Goal: Information Seeking & Learning: Understand process/instructions

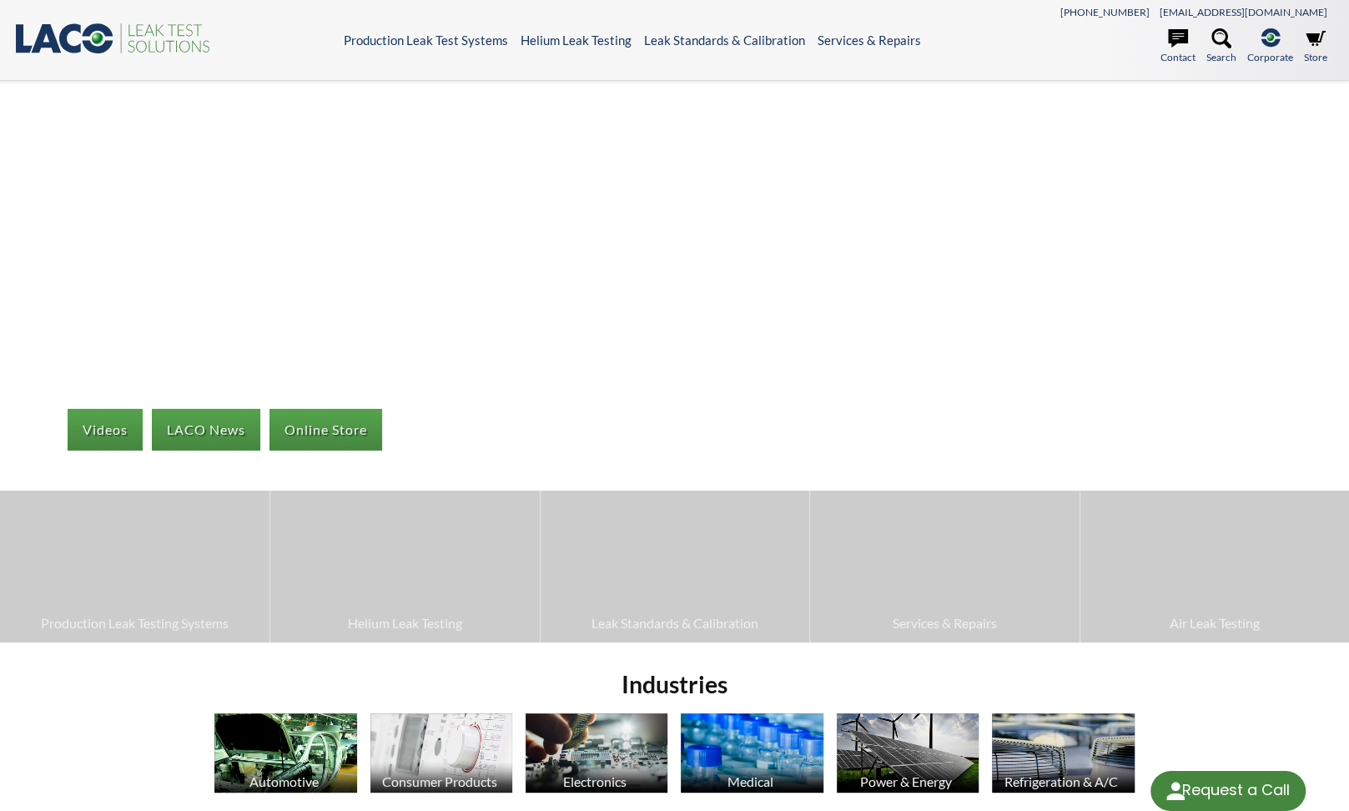
select select "Язык виджета Google Переводчика"
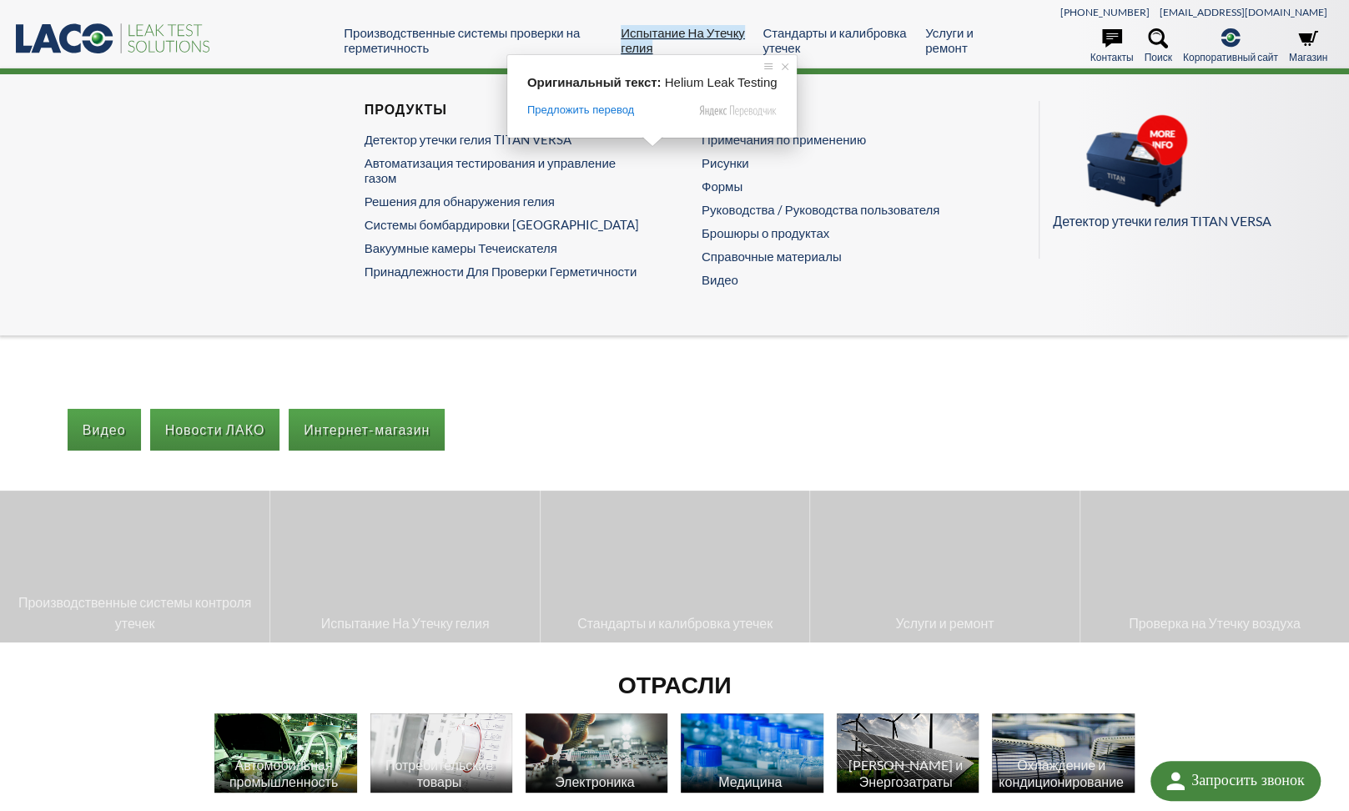
click at [649, 37] on ya-tr-span "Испытание На Утечку гелия" at bounding box center [683, 40] width 124 height 30
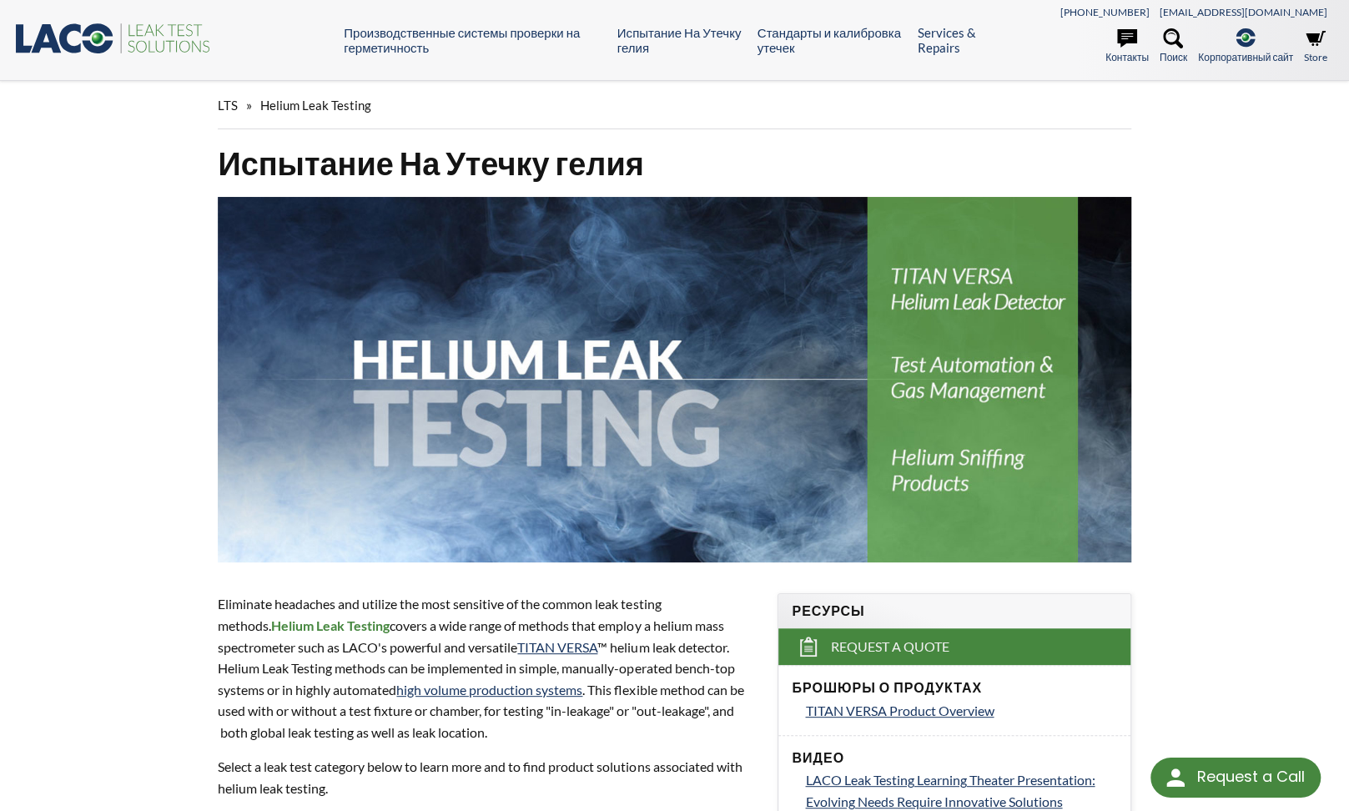
select select "Язык виджета Google Переводчика"
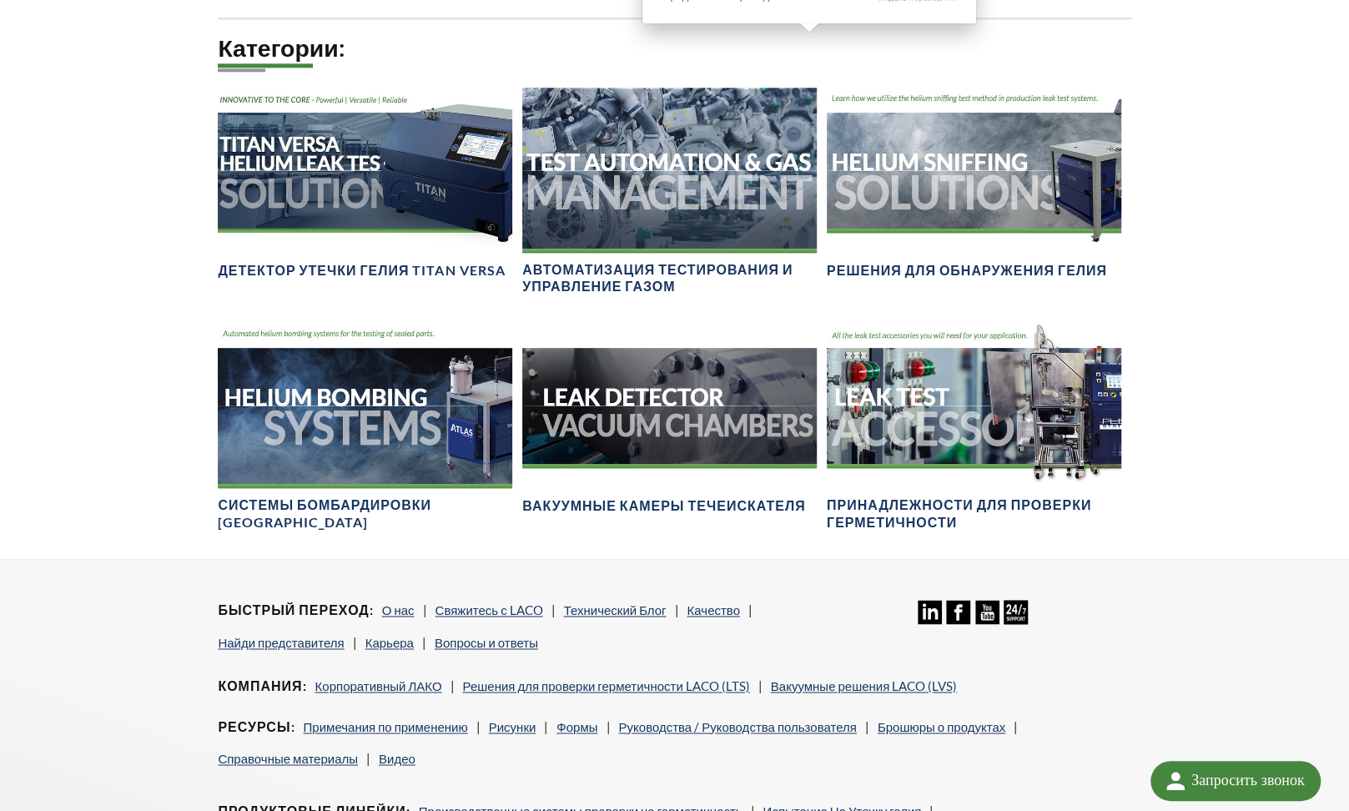
scroll to position [1236, 0]
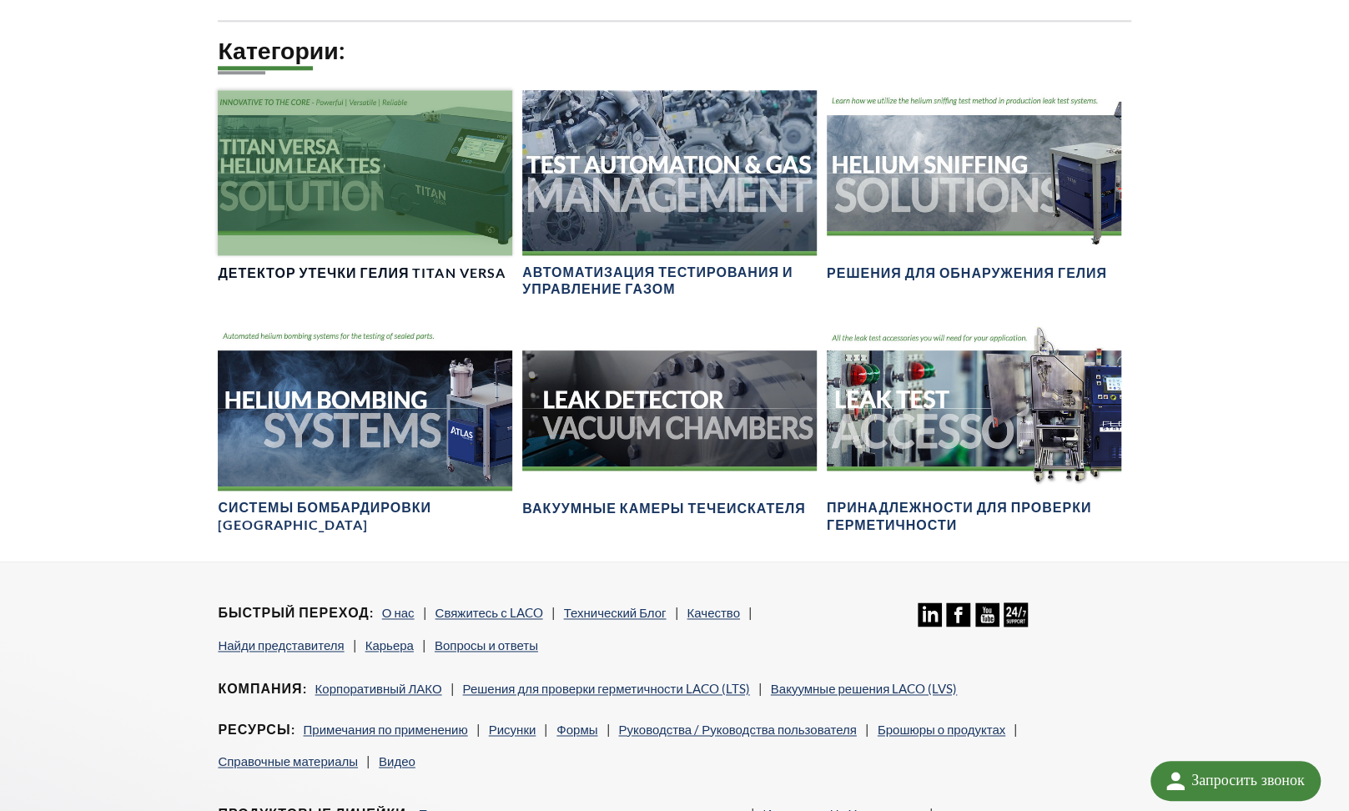
click at [332, 255] on div at bounding box center [365, 172] width 294 height 165
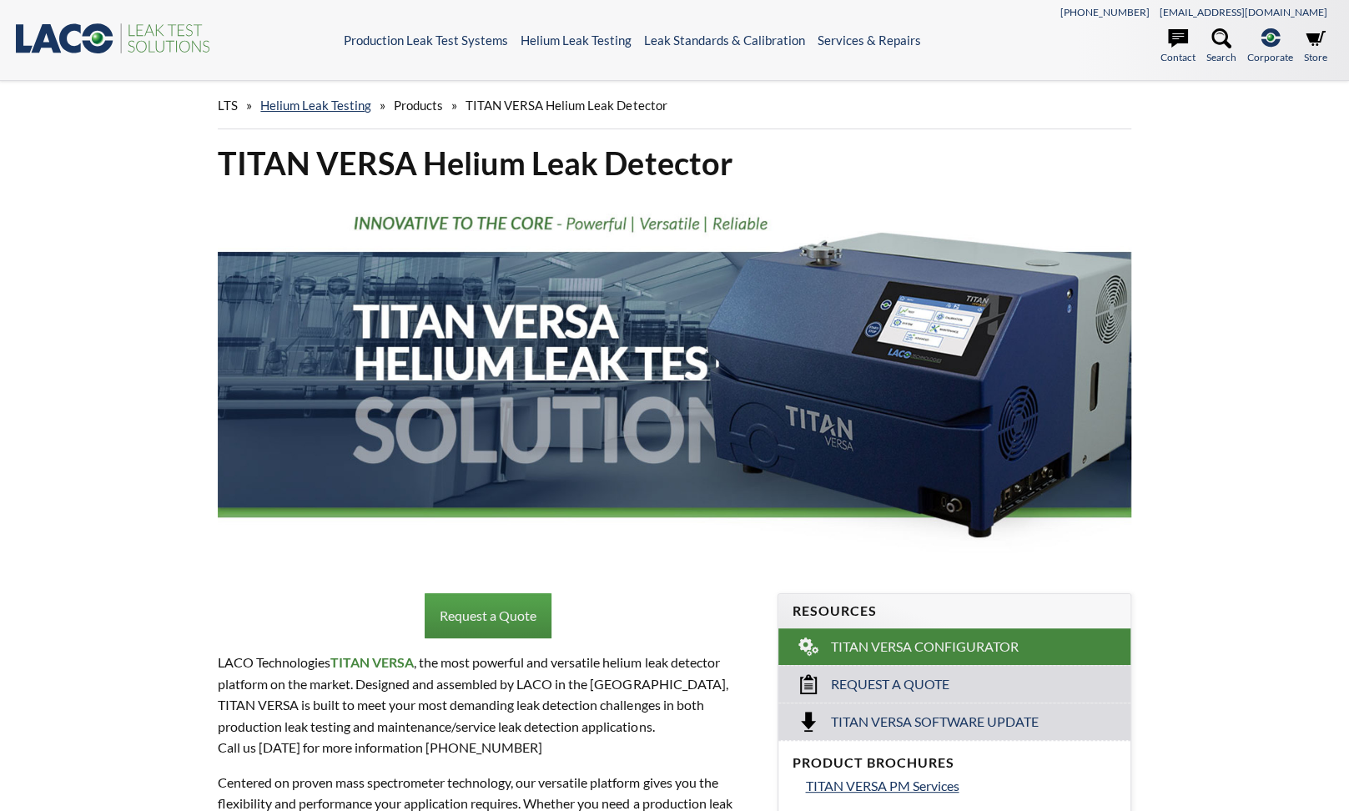
click at [332, 593] on p "Request a Quote" at bounding box center [488, 615] width 540 height 45
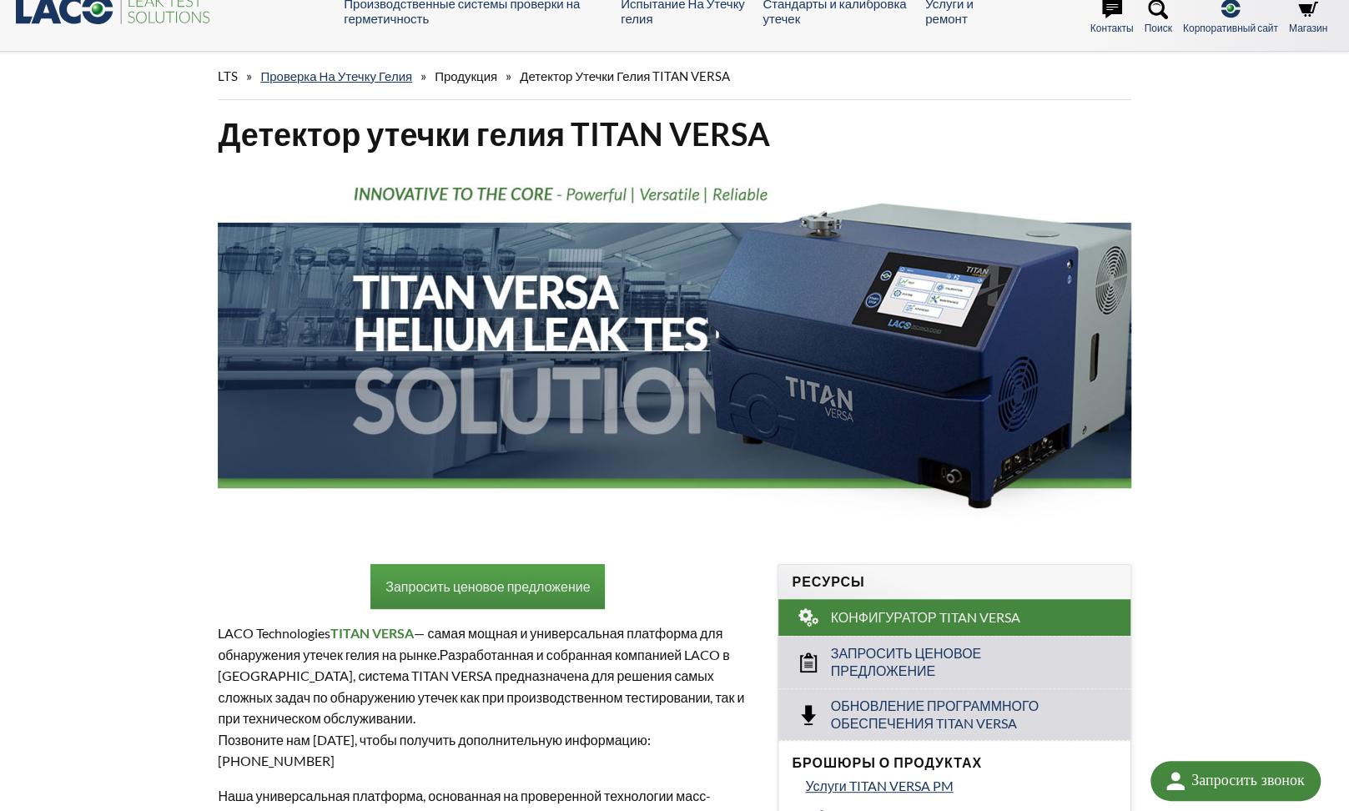
scroll to position [30, 0]
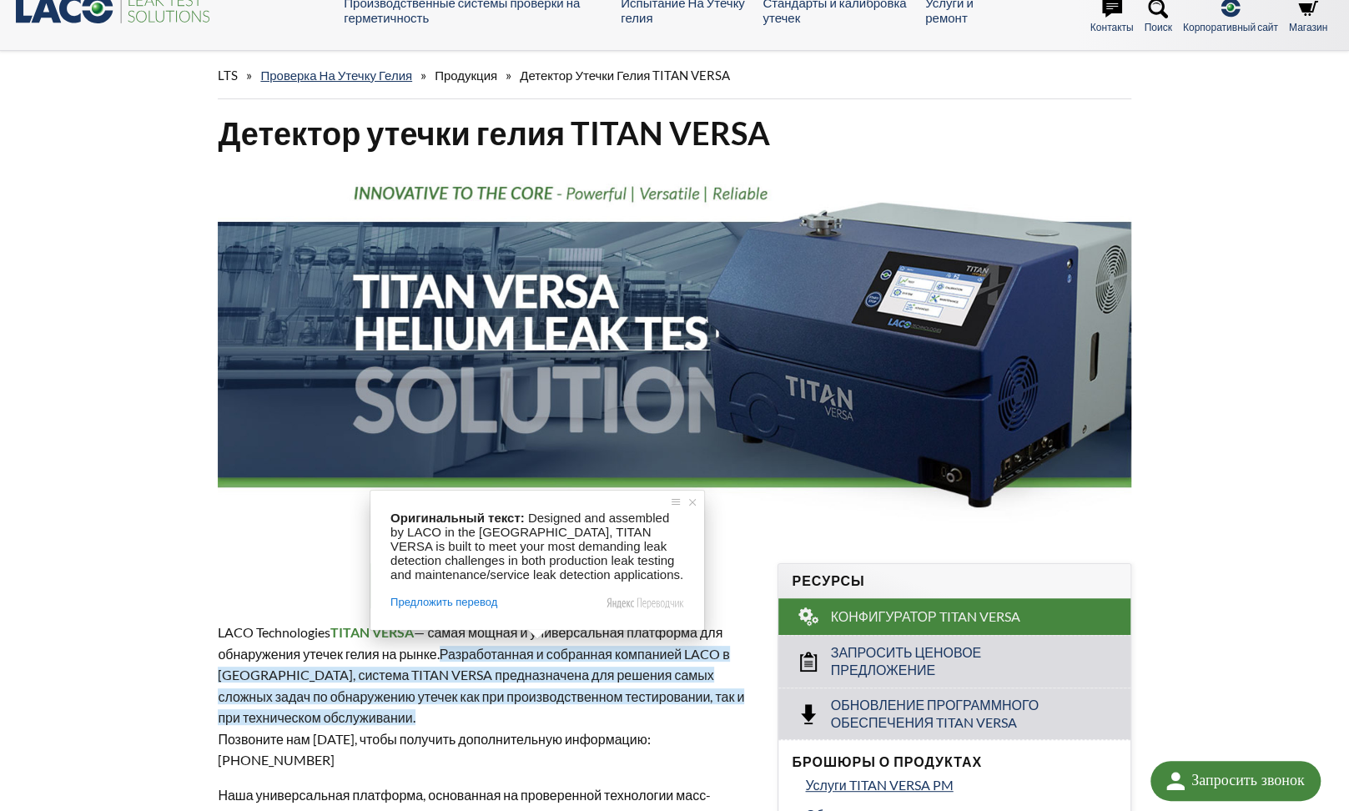
click at [337, 694] on ya-tr-span "Разработанная и собранная компанией LACO в США, система TITAN VERSA предназначе…" at bounding box center [481, 686] width 526 height 80
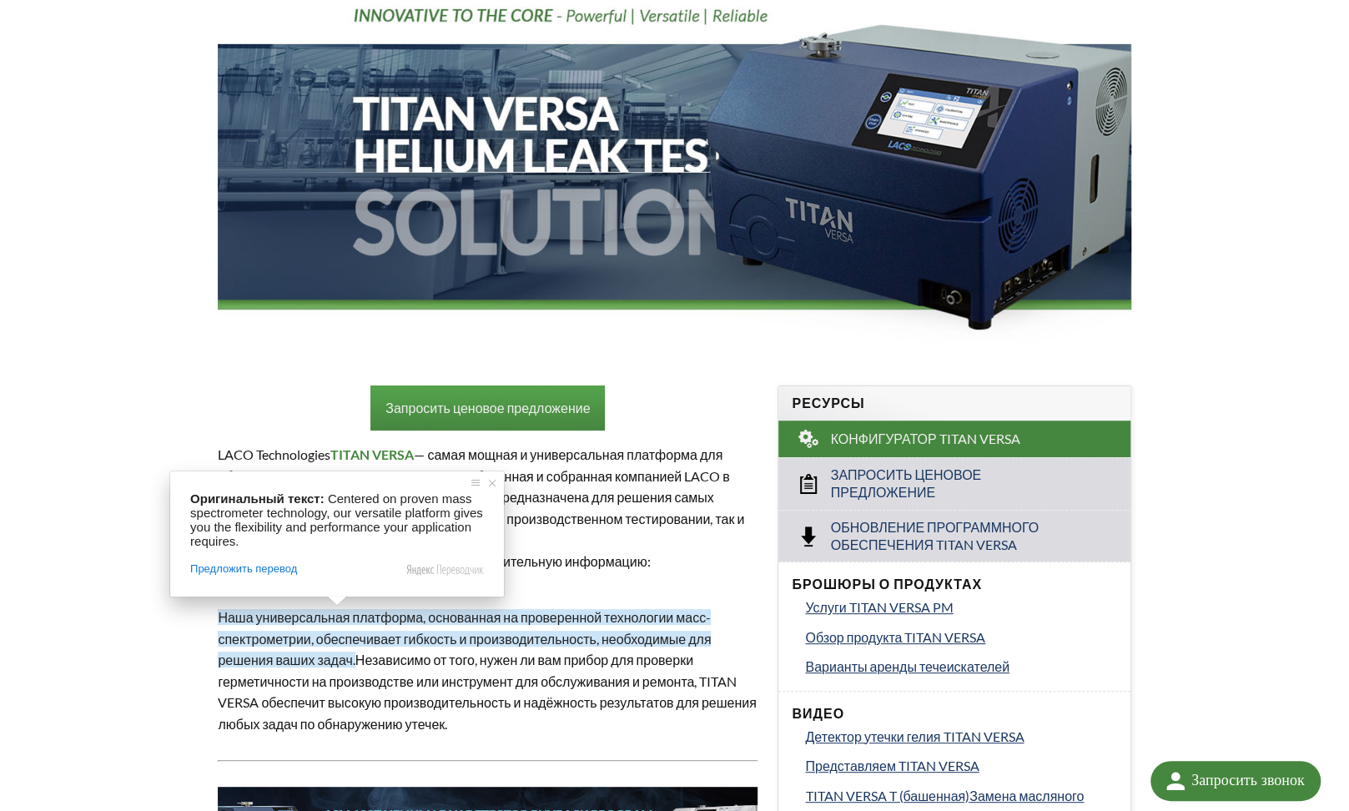
scroll to position [209, 0]
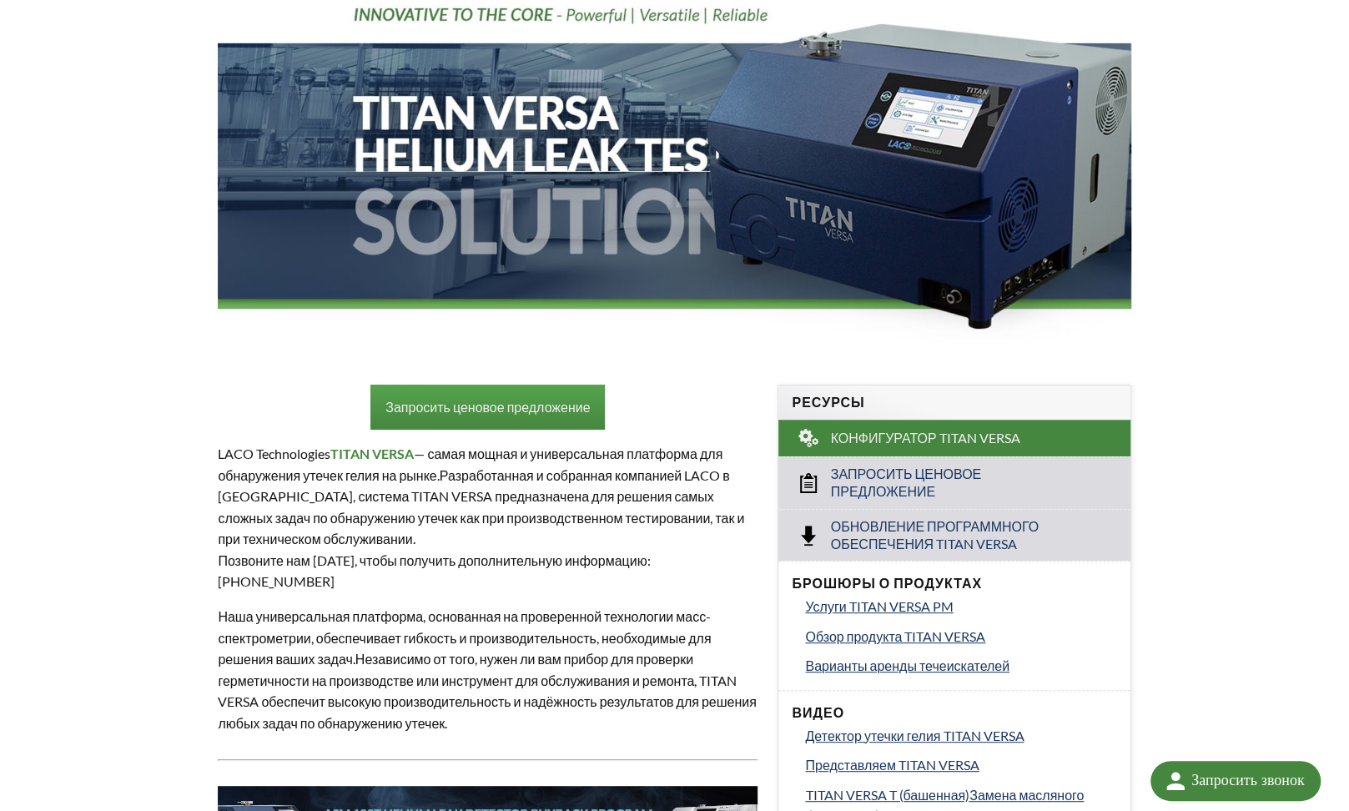
click at [609, 574] on p "LACO Technologies TITAN VERSA — самая мощная и универсальная платформа для обна…" at bounding box center [488, 517] width 540 height 149
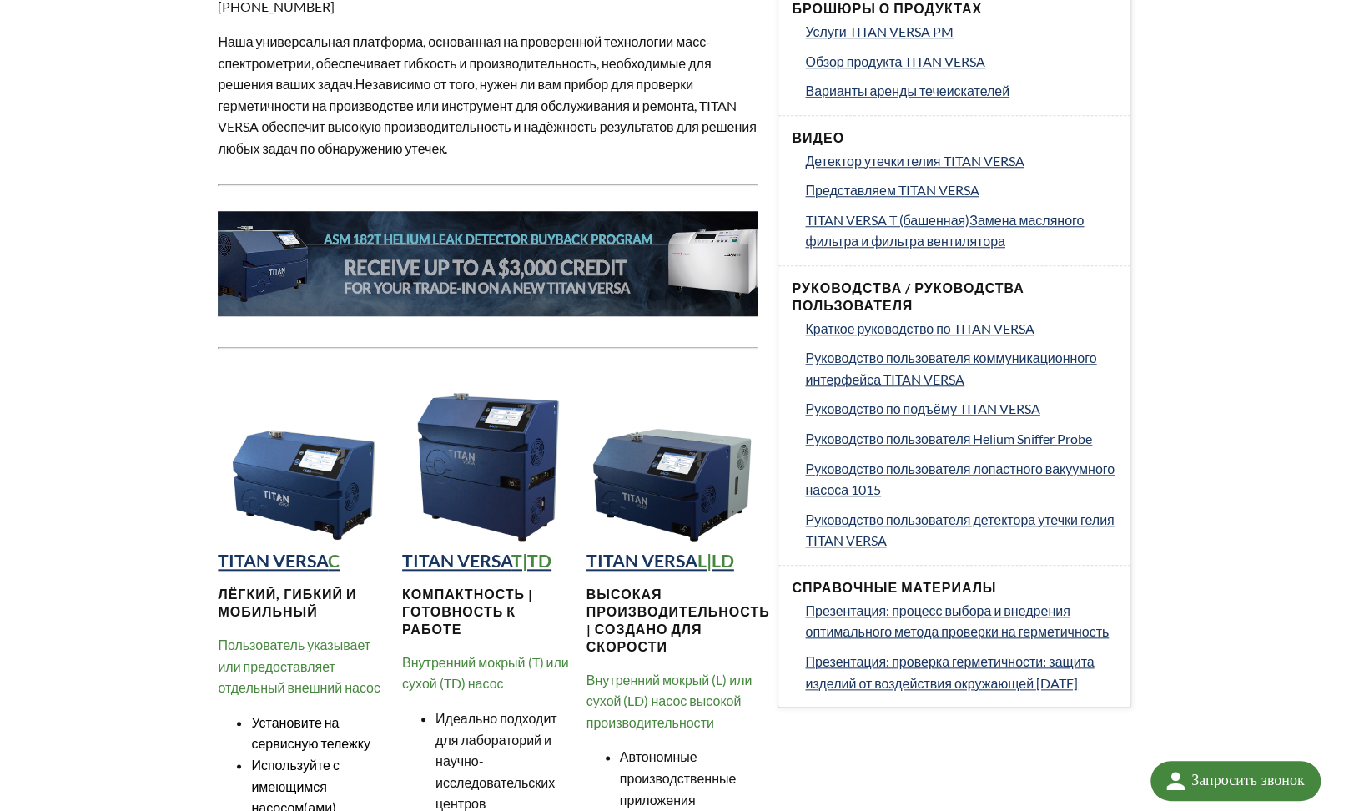
scroll to position [826, 0]
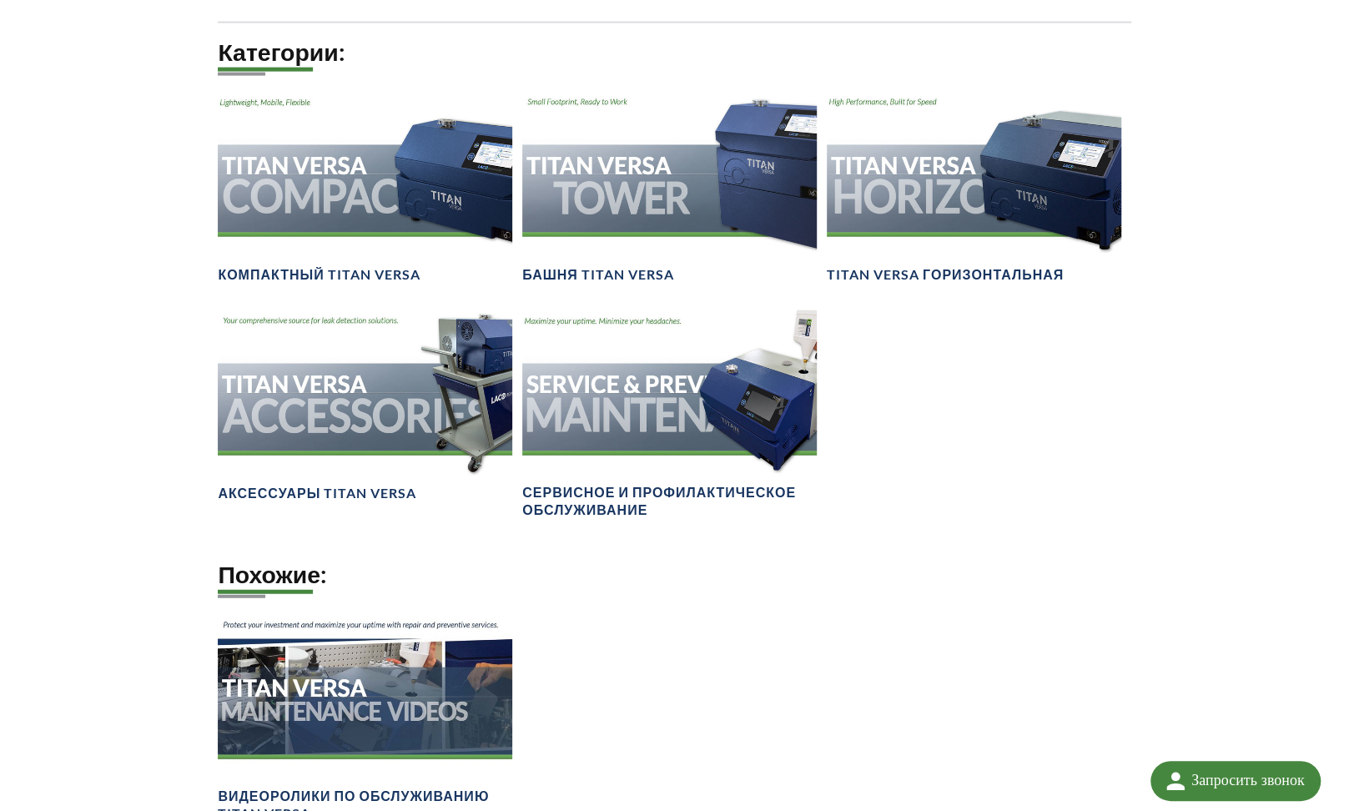
scroll to position [2473, 0]
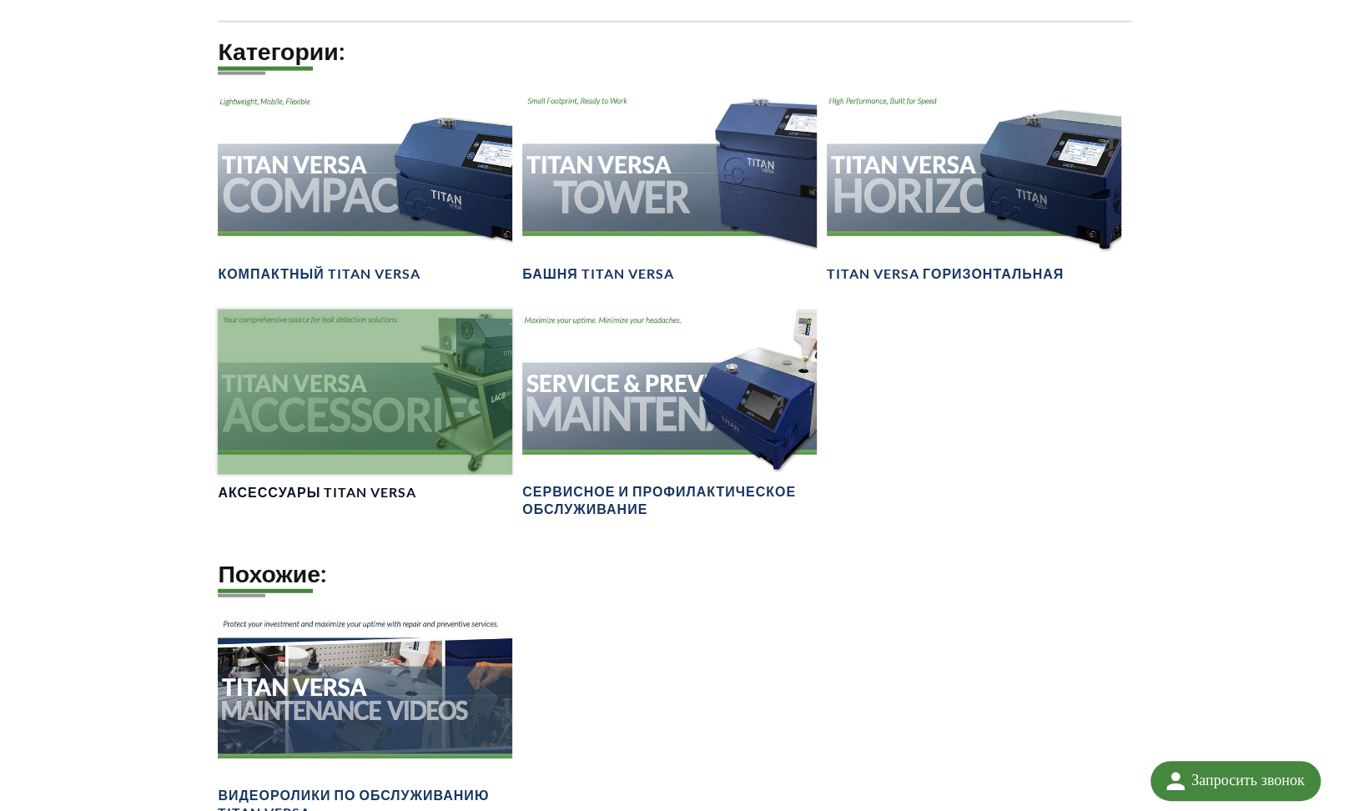
click at [347, 475] on div at bounding box center [365, 391] width 294 height 165
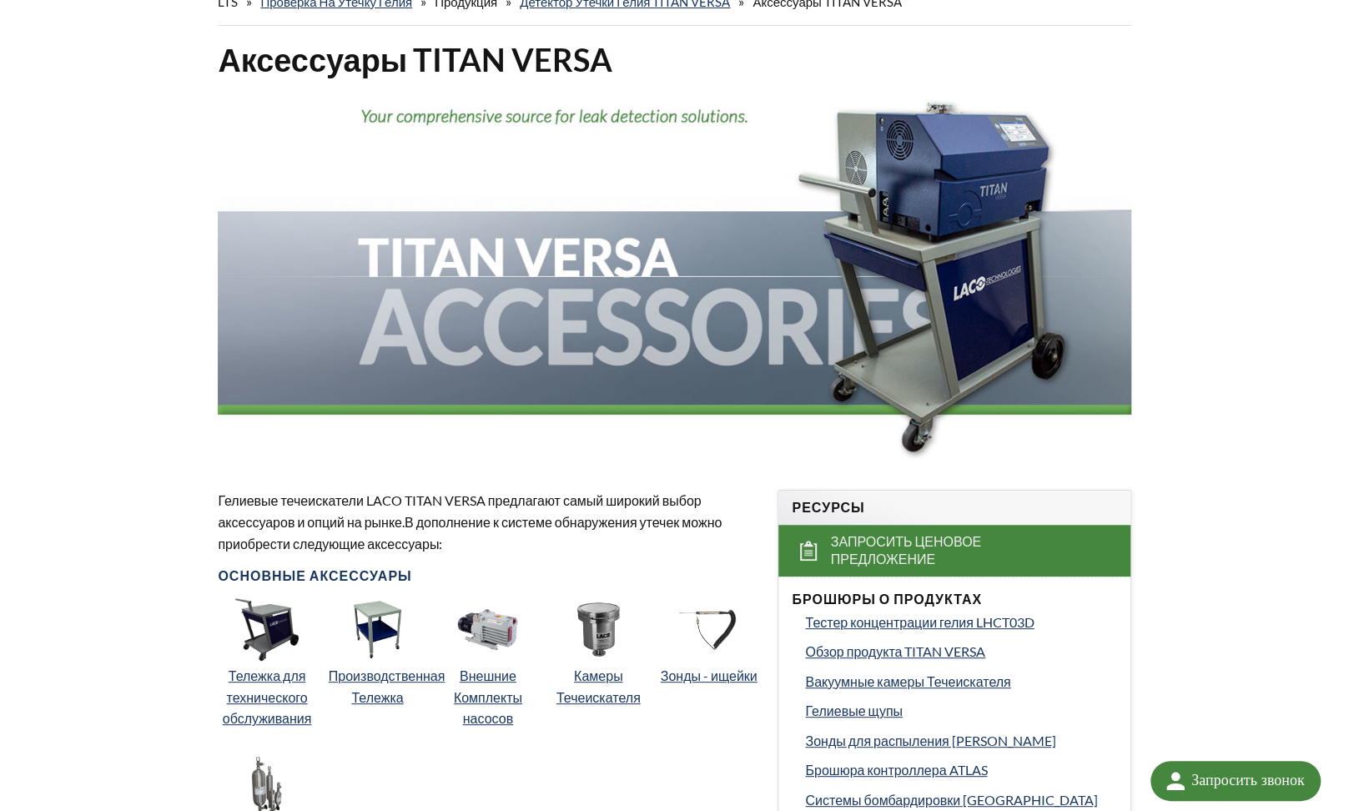
scroll to position [162, 0]
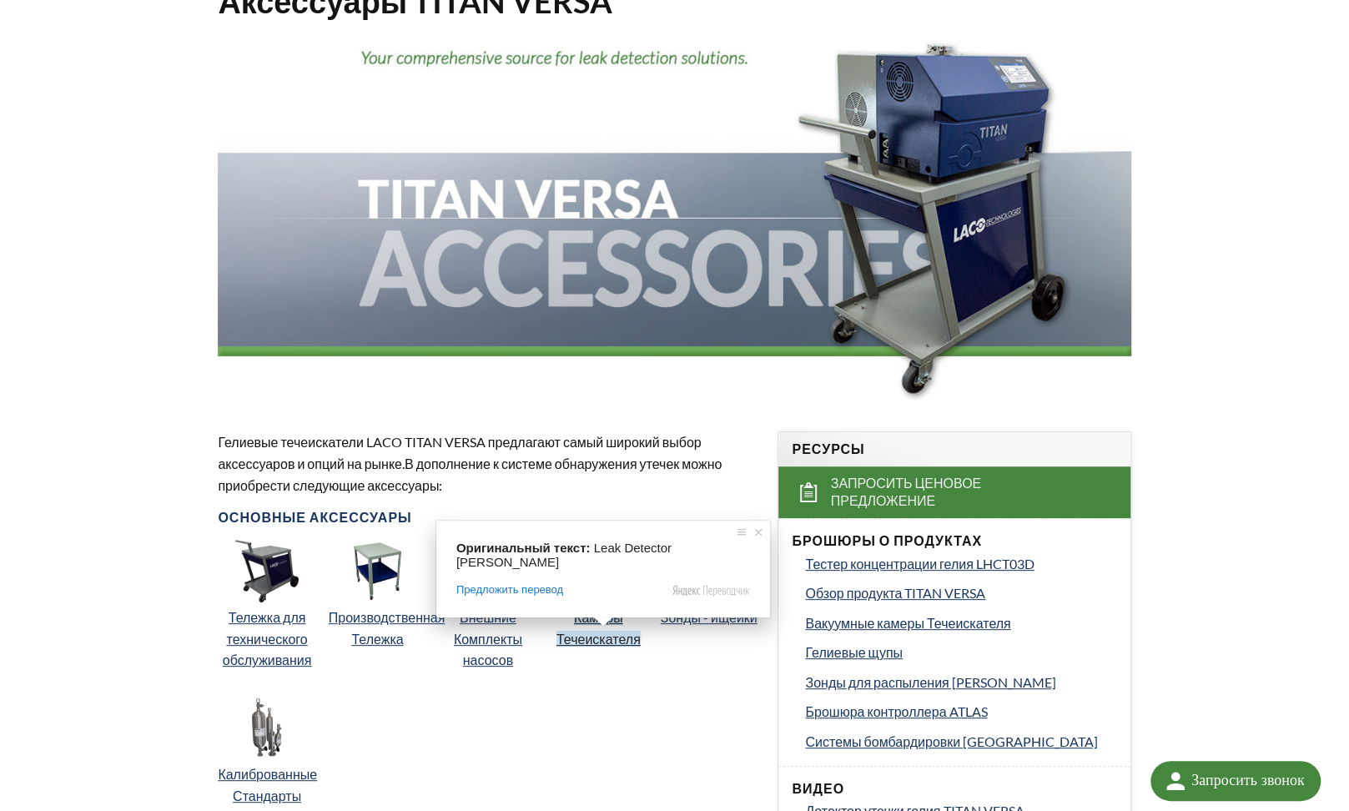
click at [596, 631] on ya-tr-span "Камеры Течеискателя" at bounding box center [598, 628] width 84 height 38
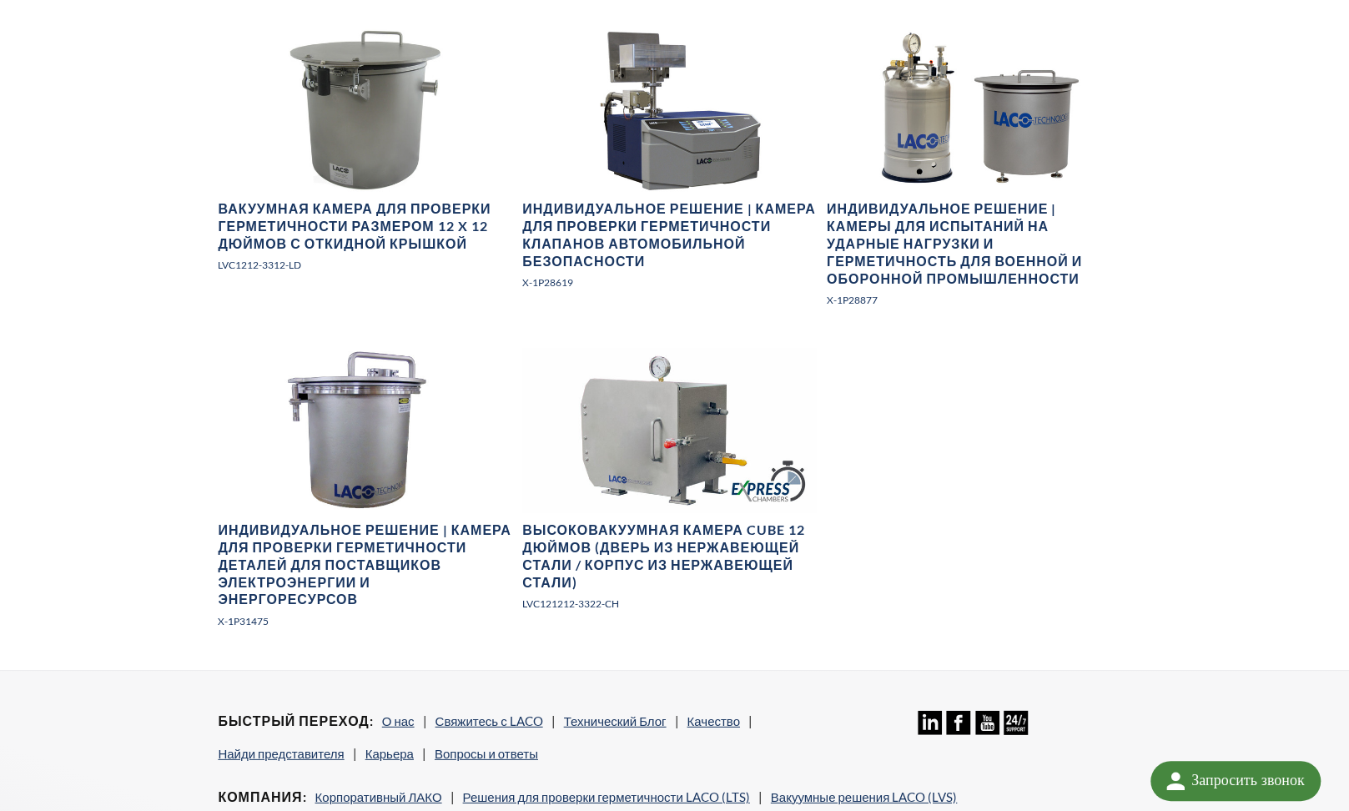
scroll to position [2697, 0]
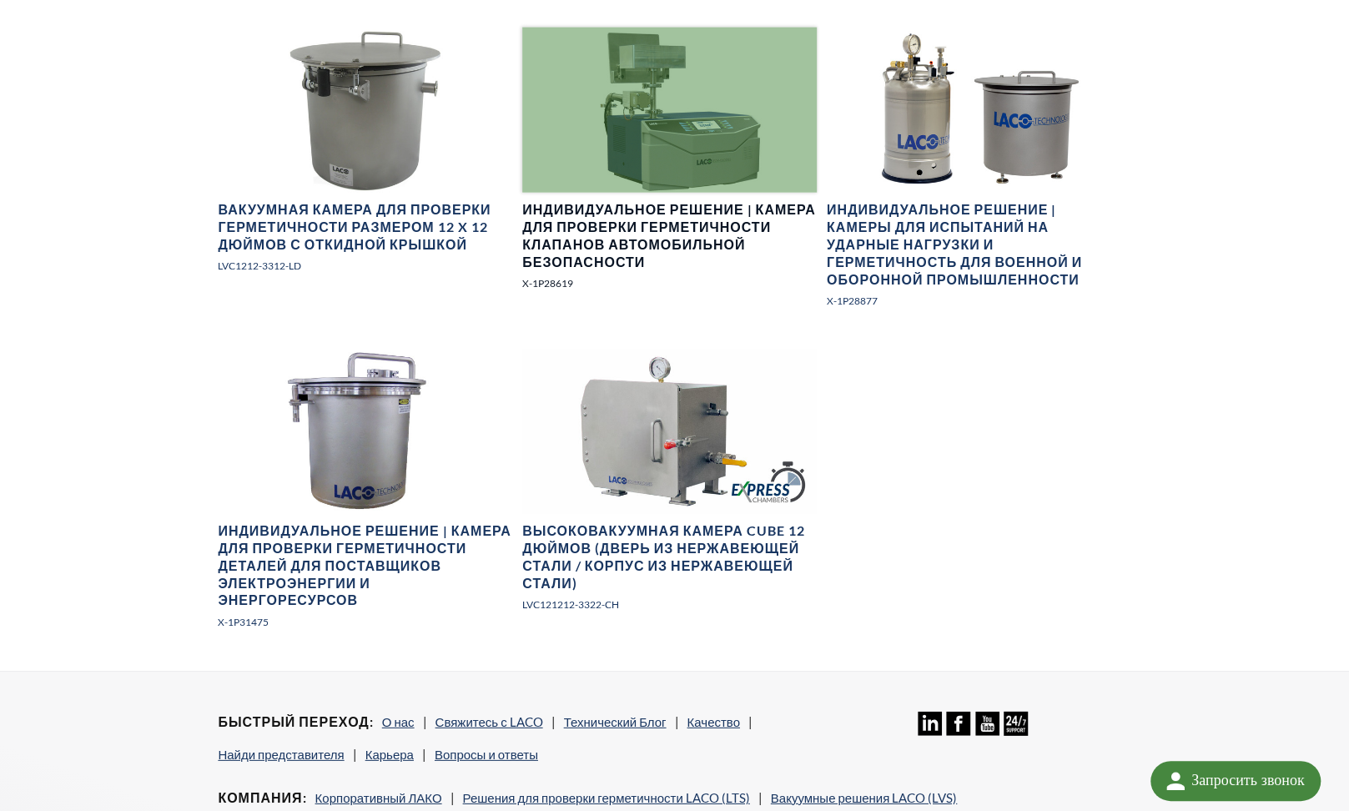
click at [649, 193] on div at bounding box center [669, 110] width 294 height 165
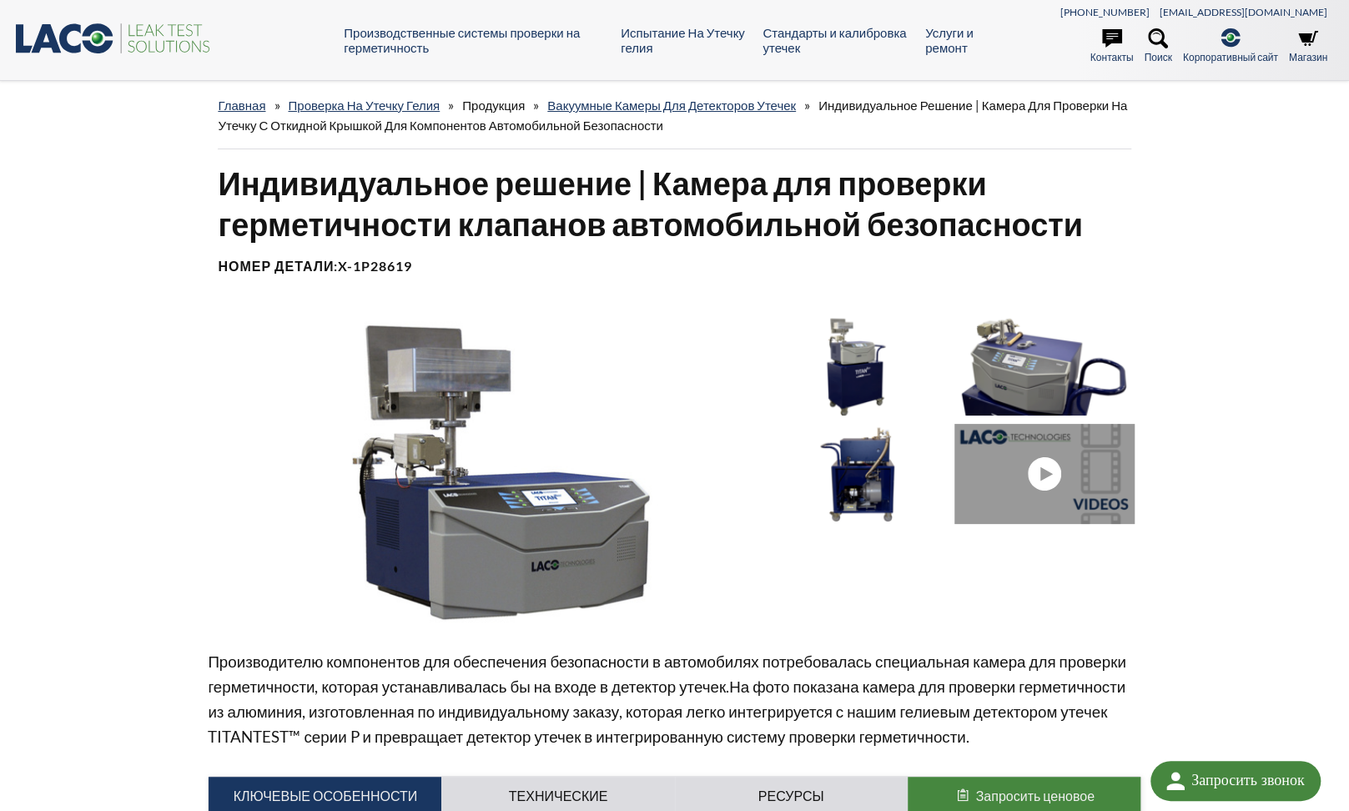
click at [1043, 516] on link at bounding box center [1047, 474] width 187 height 100
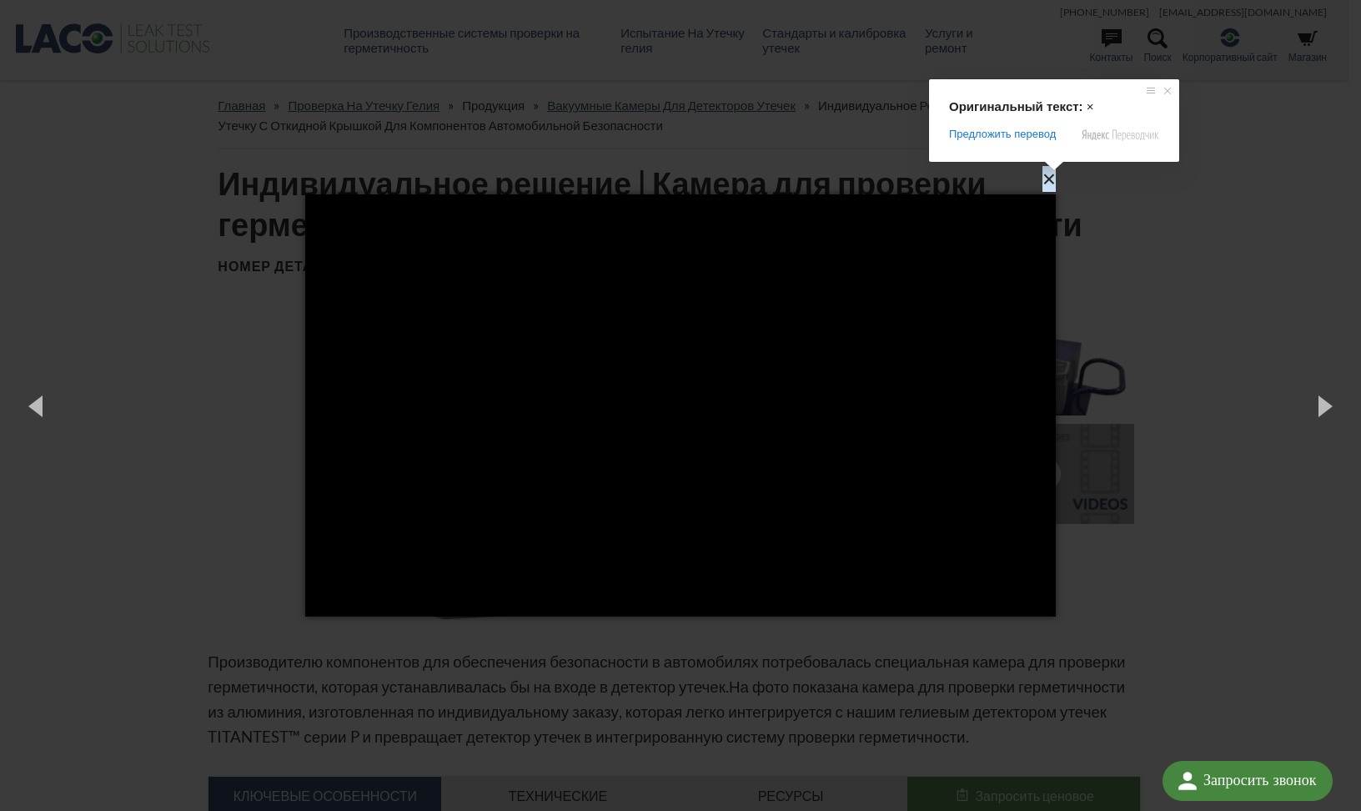
click at [1048, 180] on ya-tr-span "×" at bounding box center [1049, 179] width 13 height 26
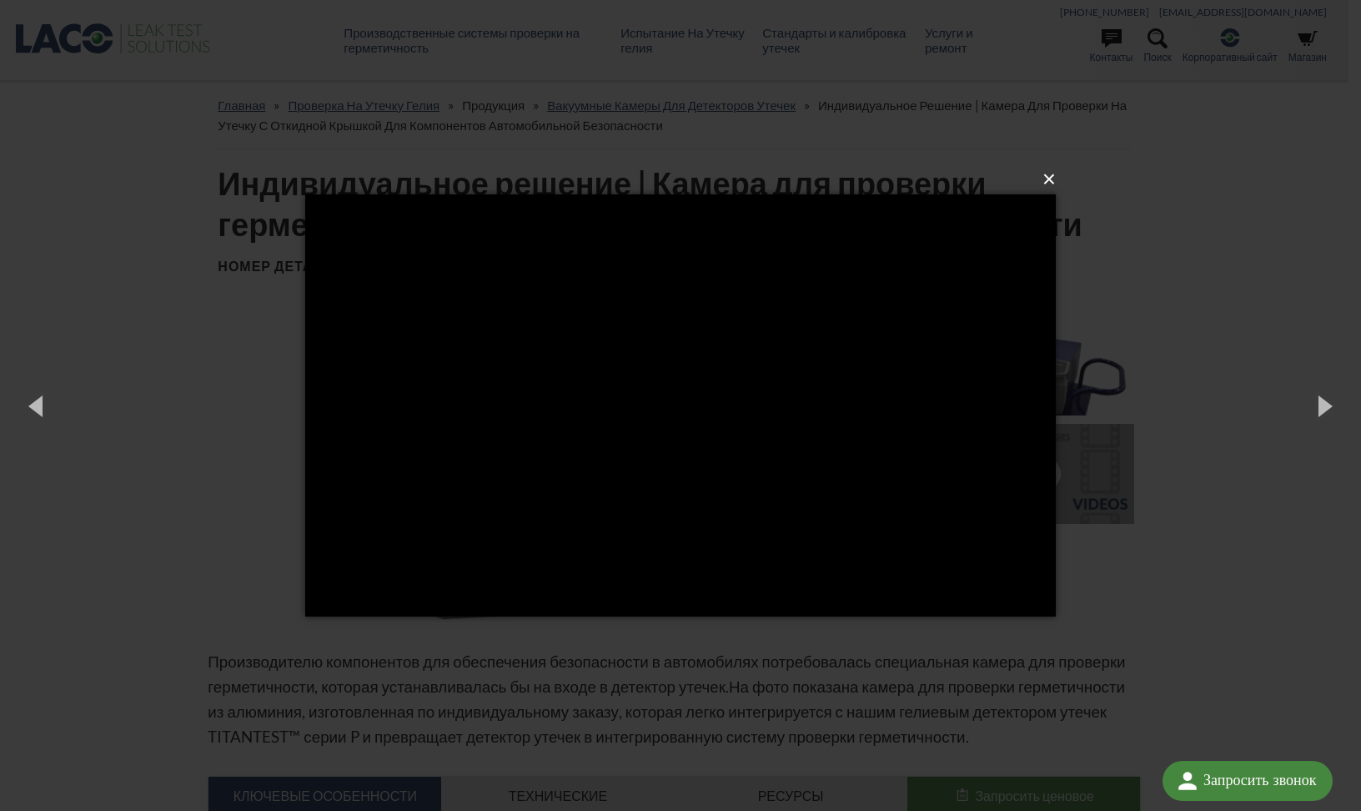
click at [1048, 180] on ya-tr-span "×" at bounding box center [1049, 179] width 13 height 26
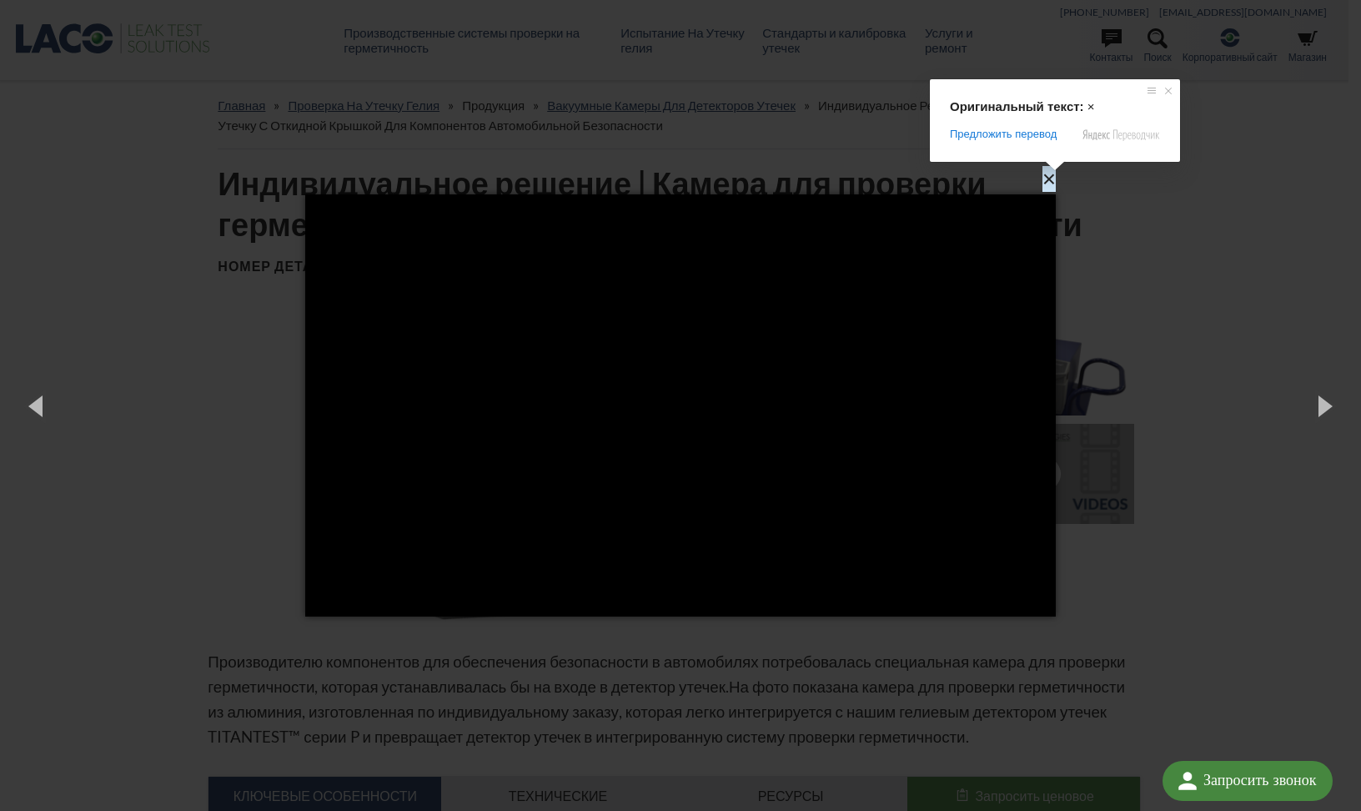
click at [1053, 177] on ya-tr-span "×" at bounding box center [1049, 179] width 13 height 26
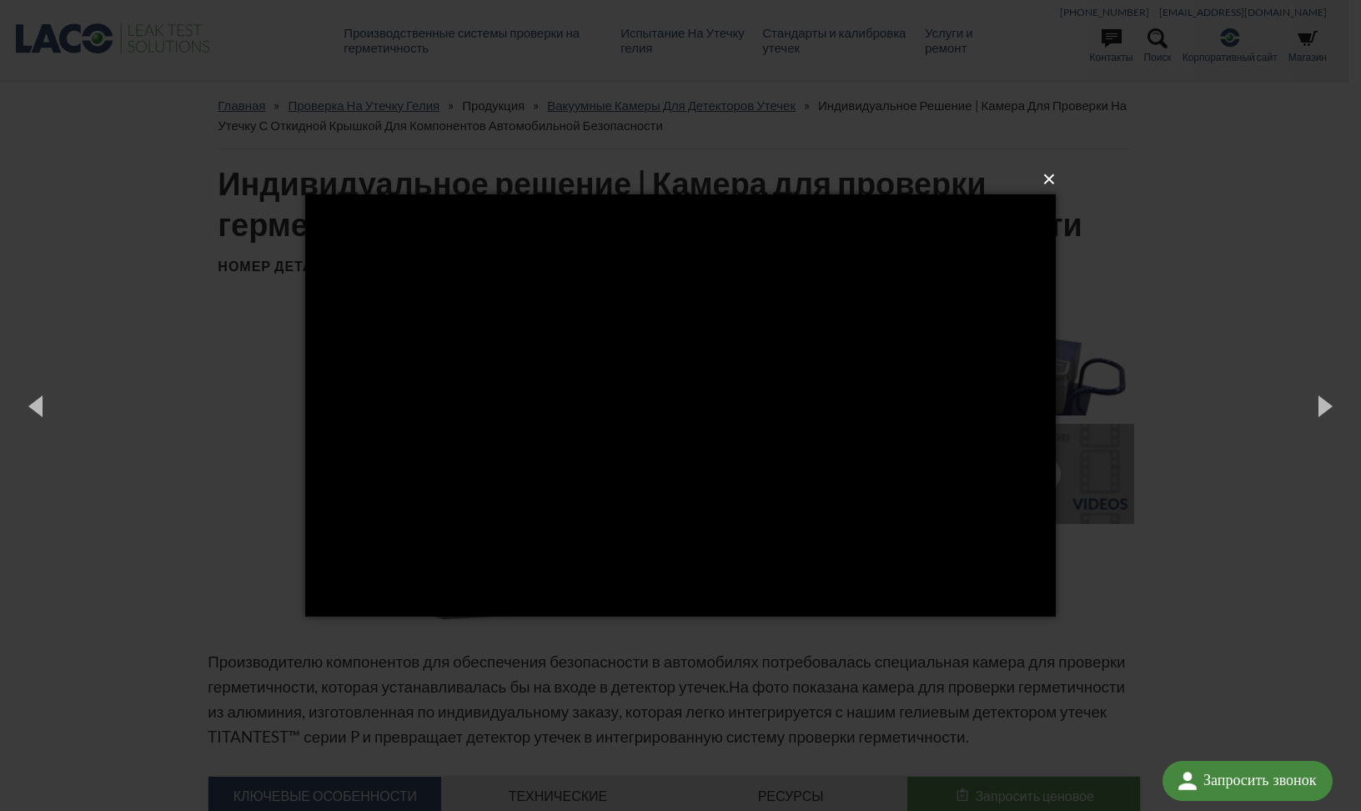
click at [1053, 177] on ya-tr-span "×" at bounding box center [1049, 179] width 13 height 26
click at [1107, 118] on div "× Loading..." at bounding box center [680, 405] width 1361 height 811
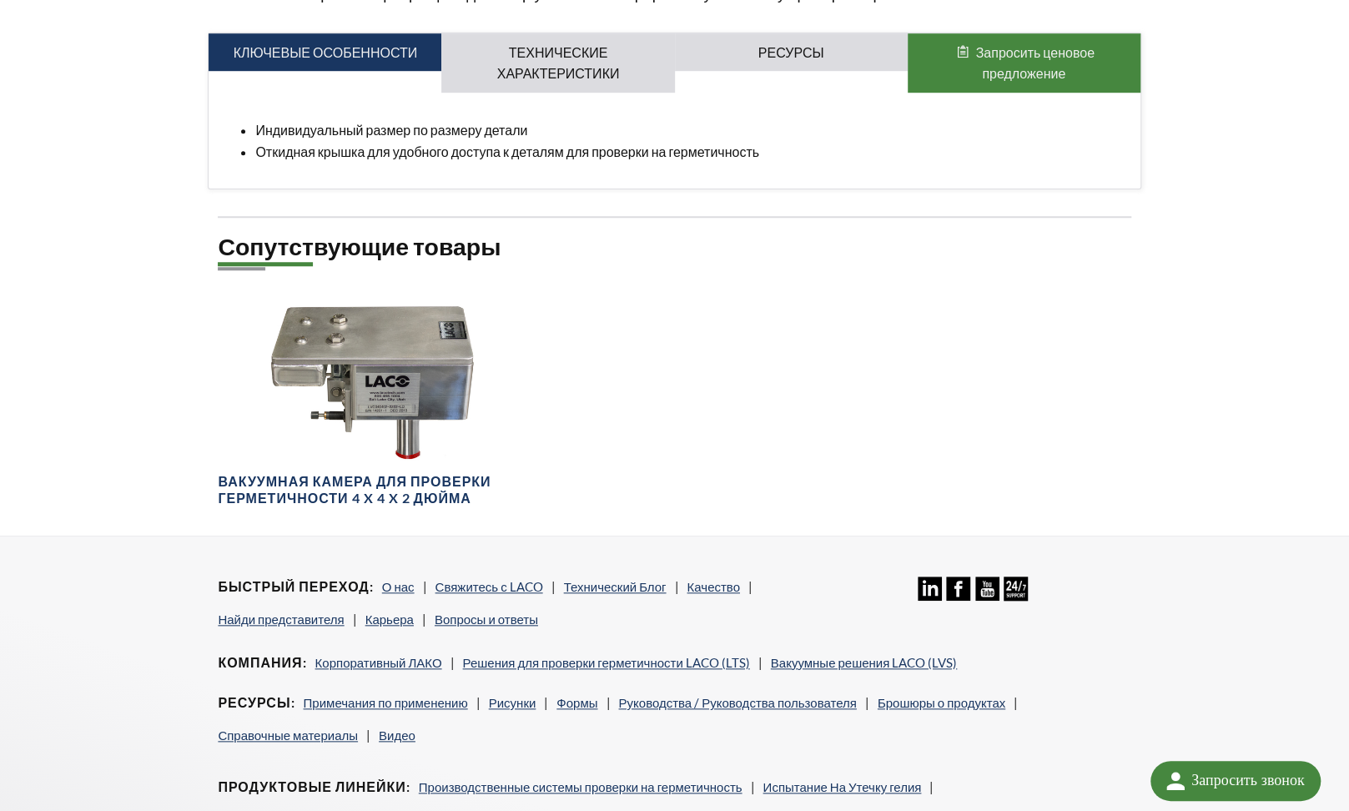
scroll to position [747, 0]
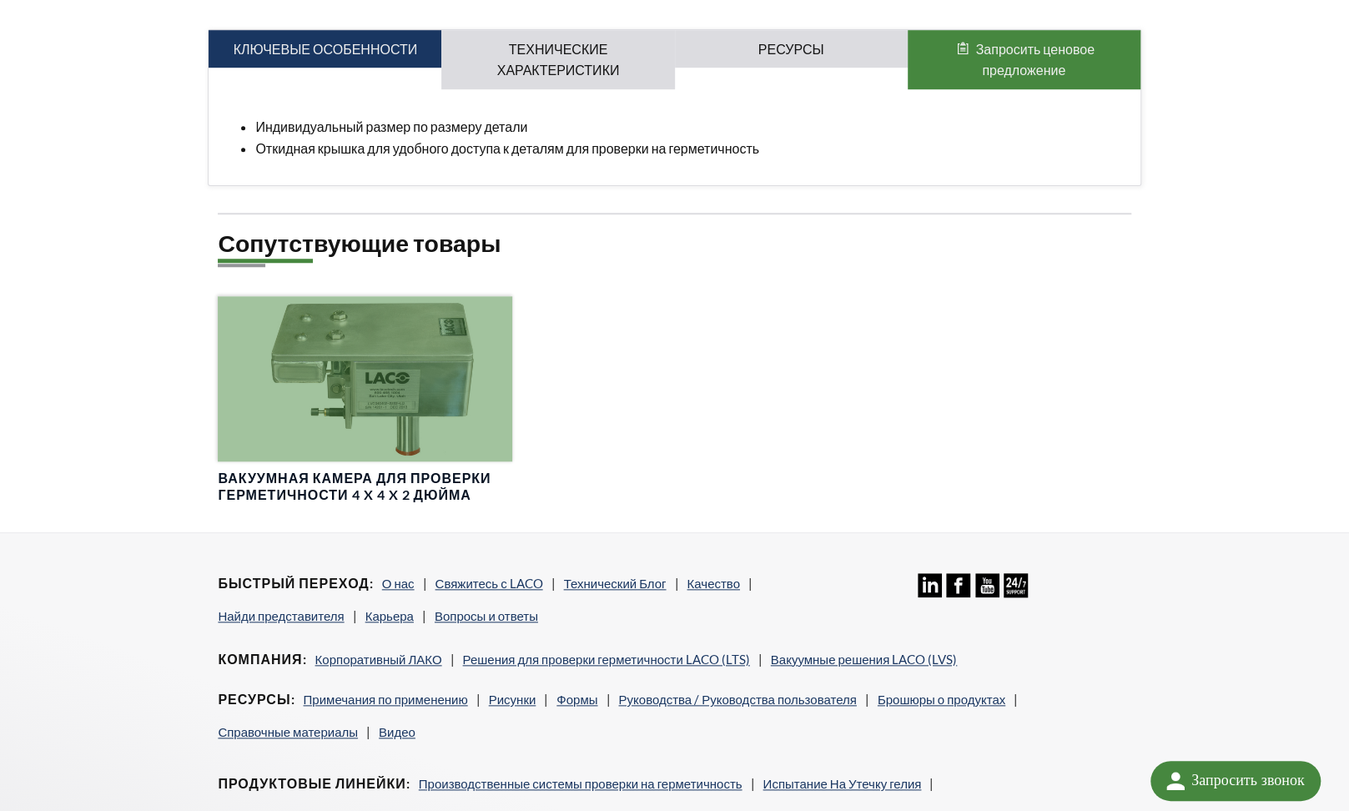
click at [355, 426] on div at bounding box center [365, 378] width 294 height 165
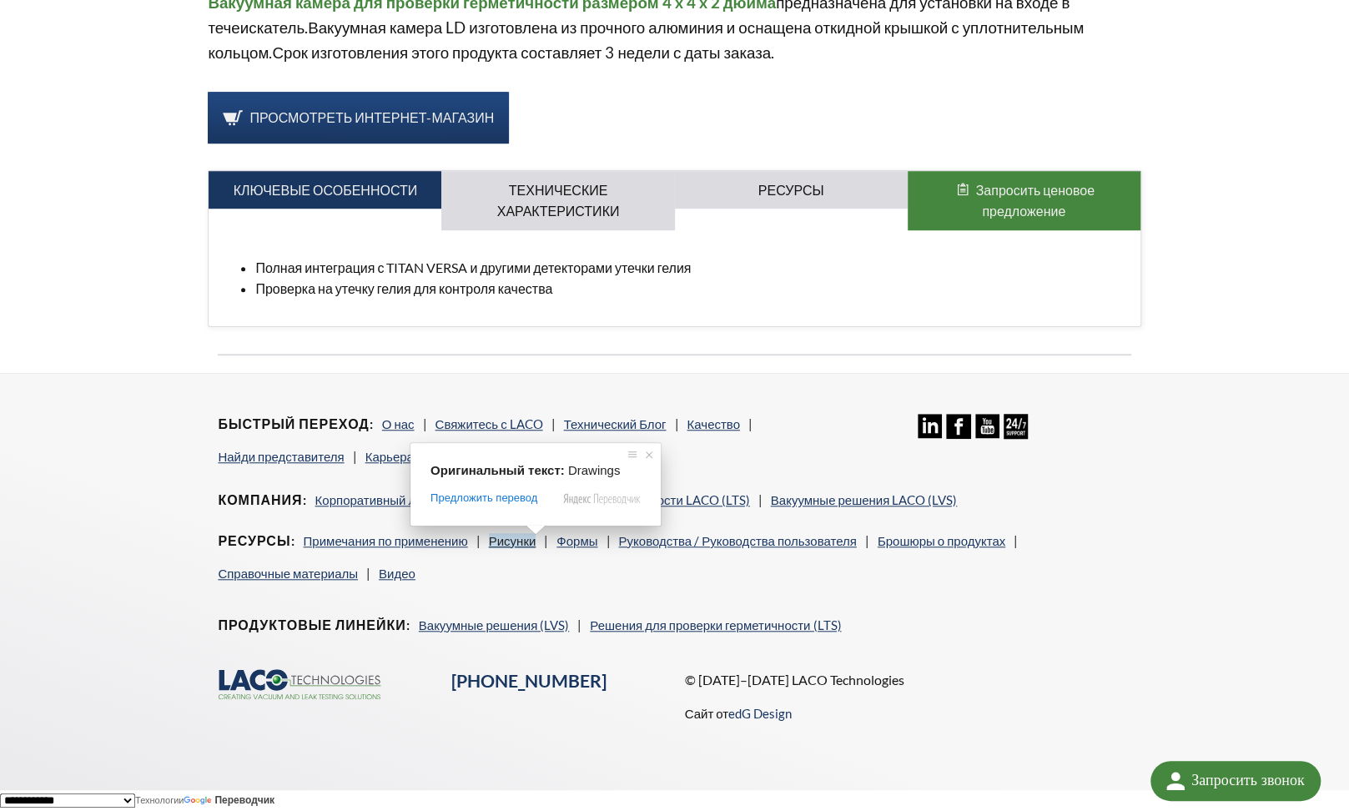
scroll to position [636, 0]
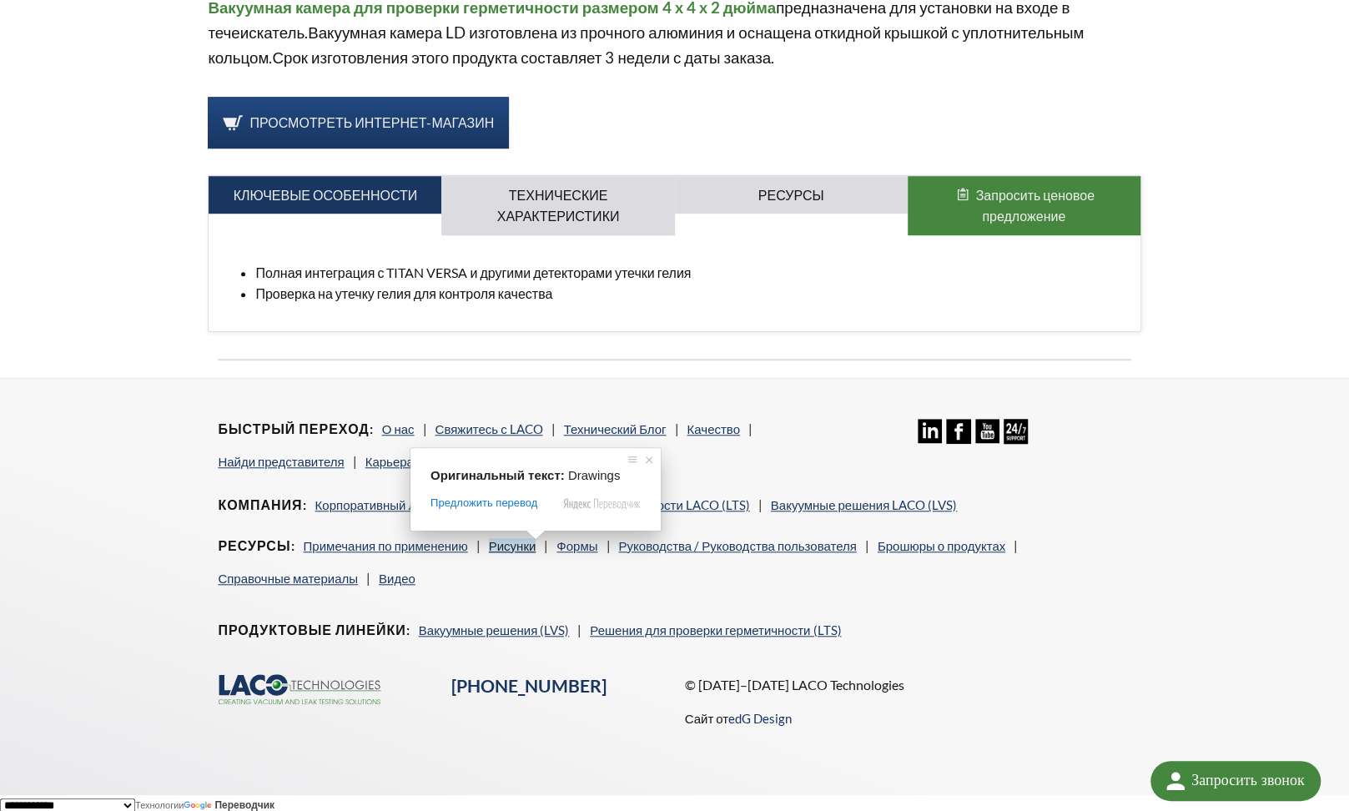
click at [536, 448] on div "Оригинальный текст: Drawings Предложить перевод Отправить Спасибо, перевод отпр…" at bounding box center [535, 489] width 250 height 83
click at [536, 547] on ya-tr-span "Рисунки" at bounding box center [513, 545] width 48 height 15
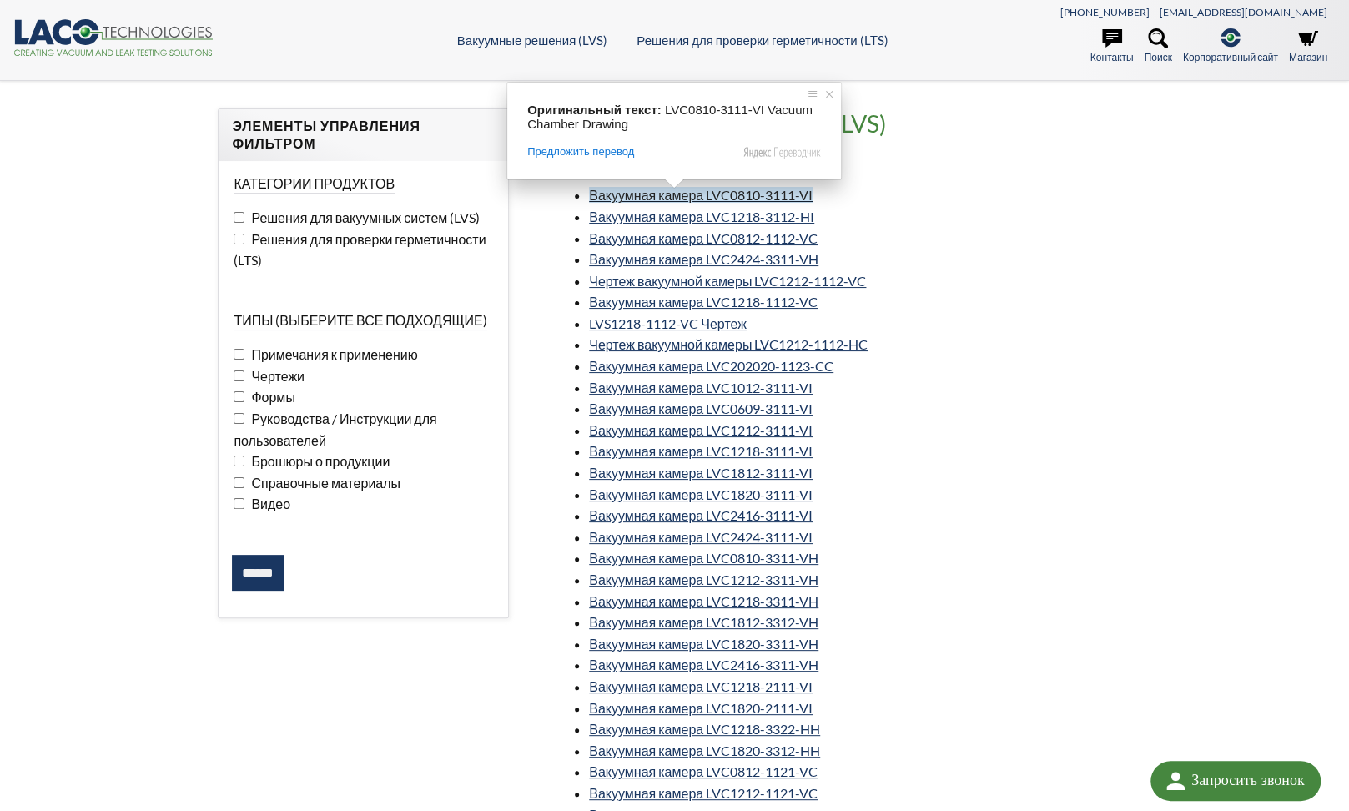
click at [672, 199] on ya-tr-span "Вакуумная камера LVC0810-3111-VI" at bounding box center [701, 195] width 224 height 16
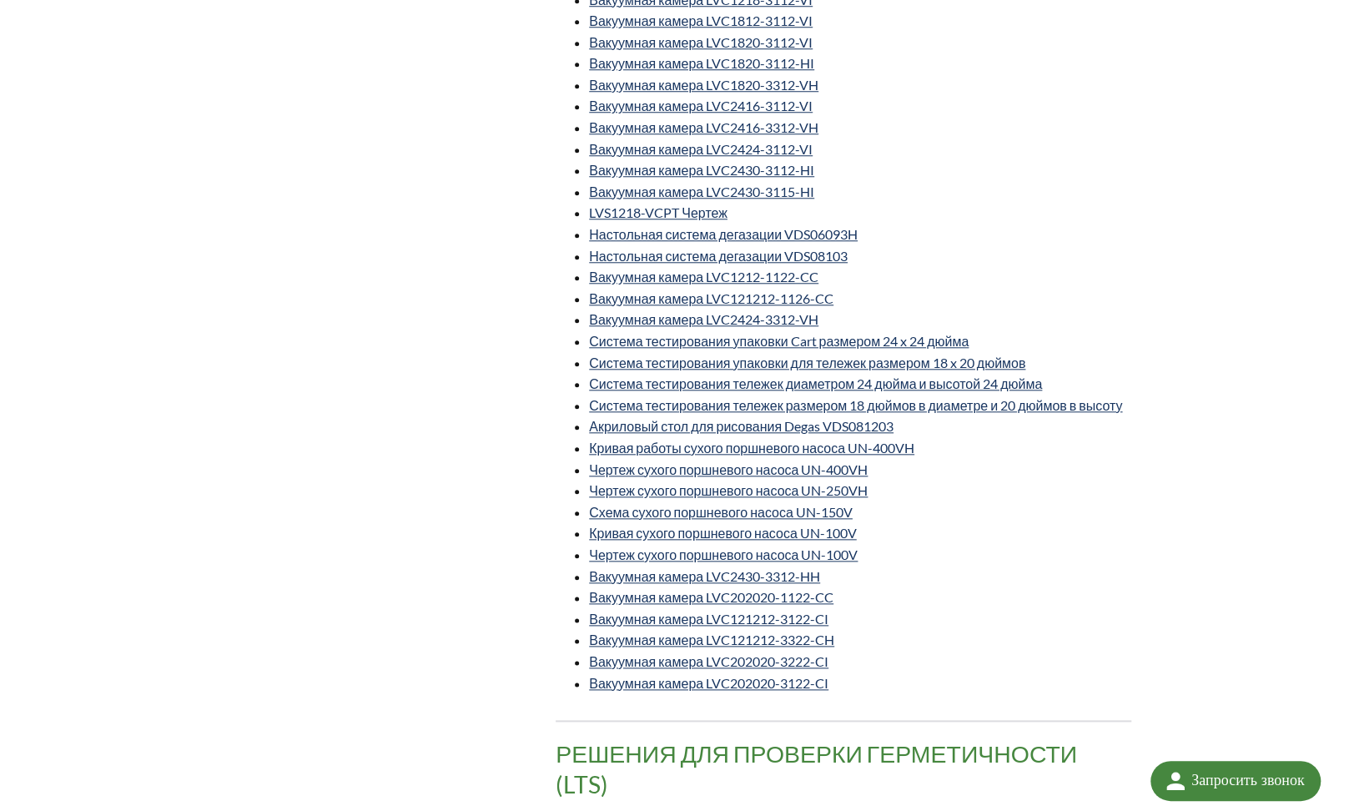
scroll to position [926, 0]
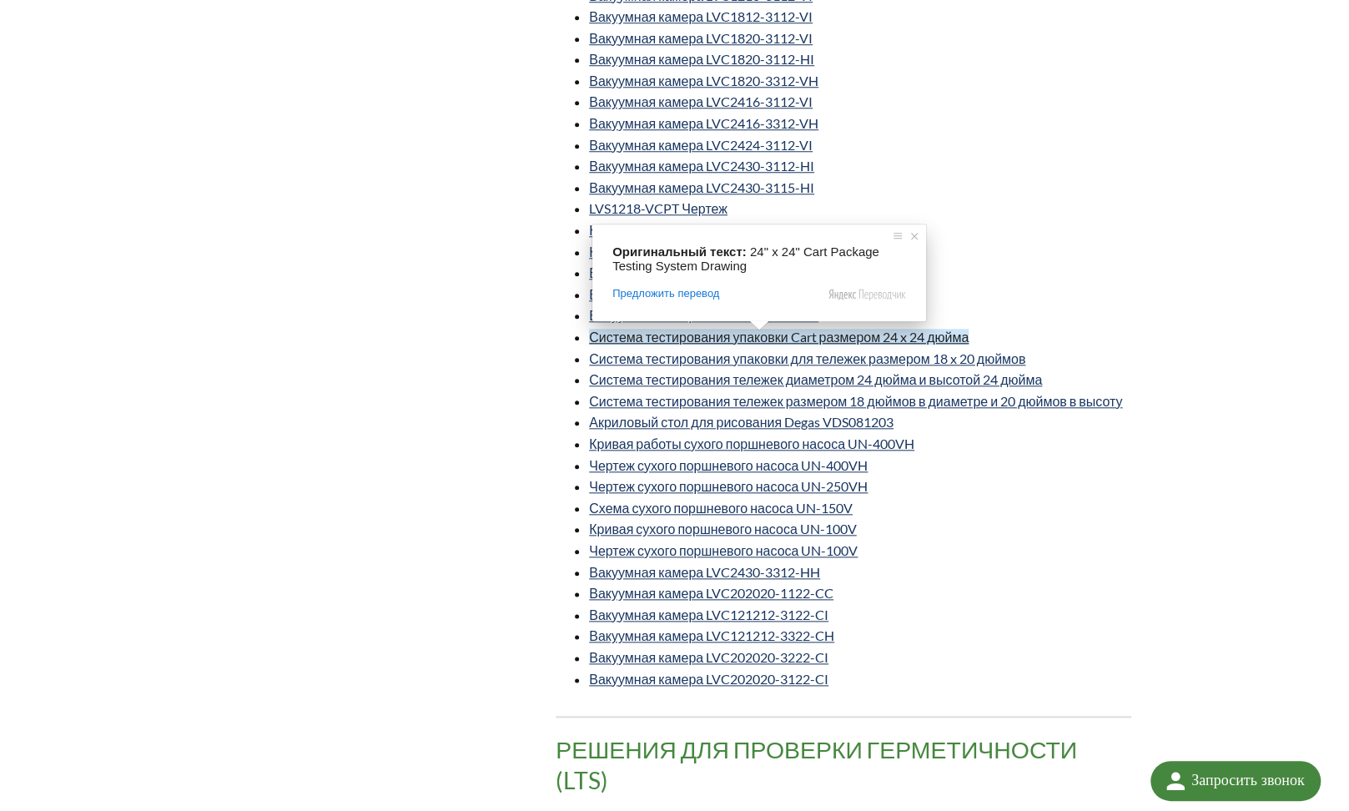
click at [746, 343] on ya-tr-span "Система тестирования упаковки Cart размером 24 x 24 дюйма" at bounding box center [779, 337] width 380 height 16
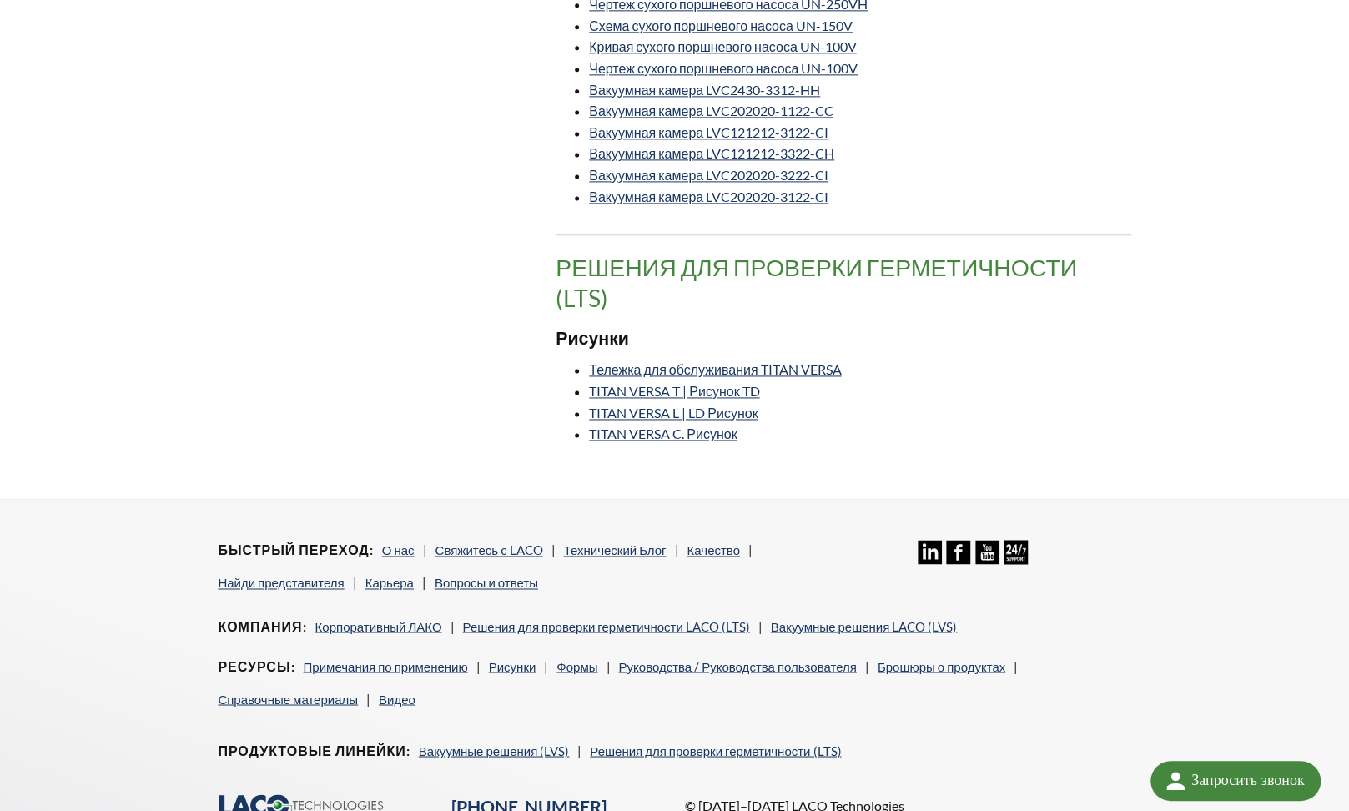
scroll to position [1410, 0]
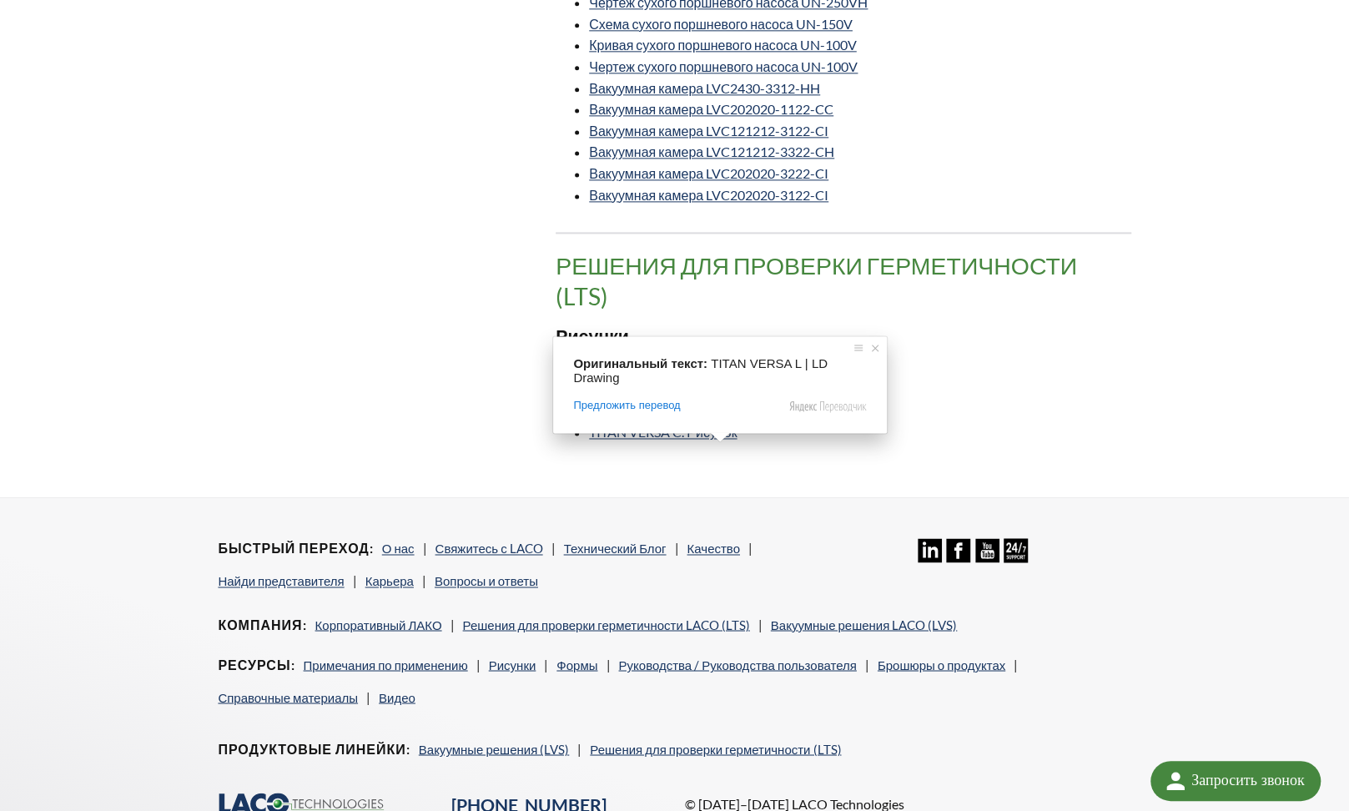
click at [711, 419] on ya-tr-span "TITAN VERSA L | LD Рисунок" at bounding box center [673, 411] width 169 height 16
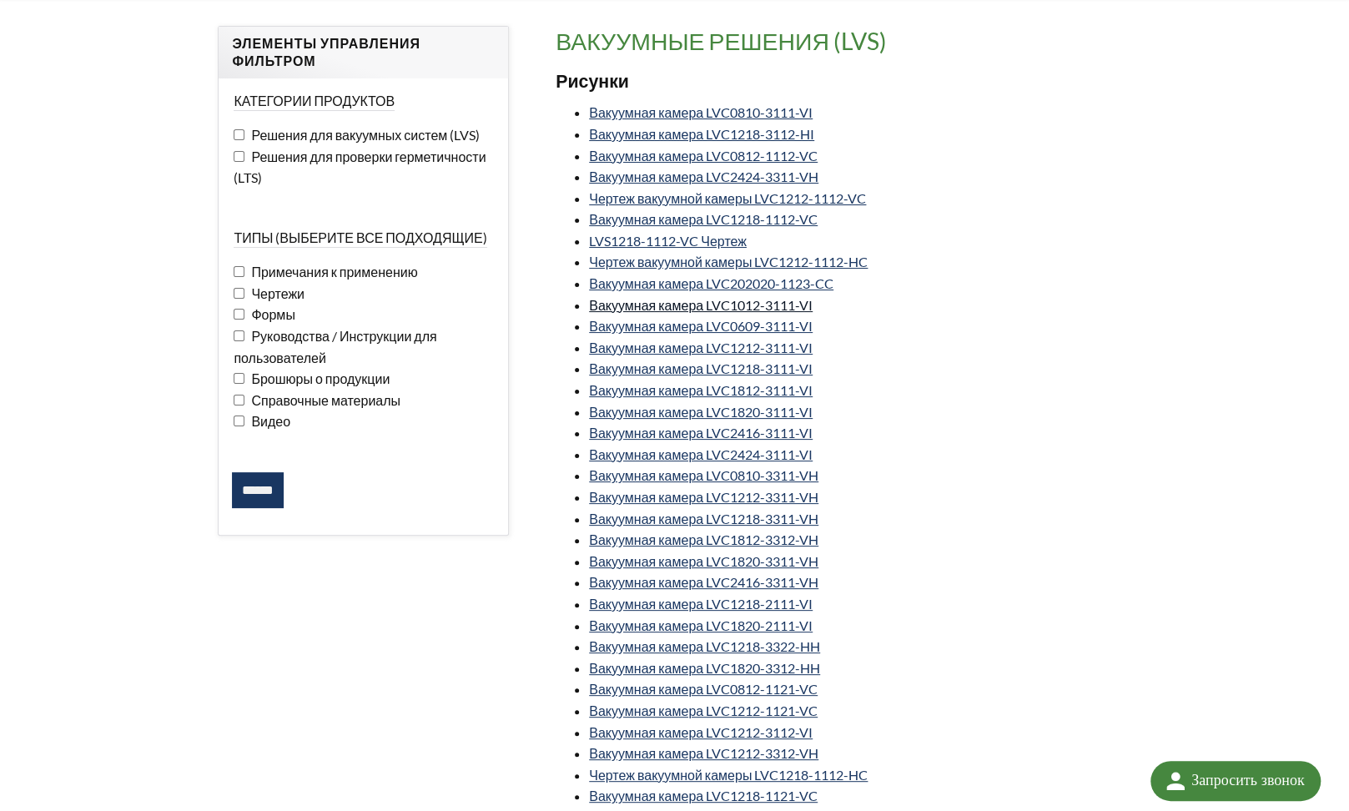
scroll to position [81, 0]
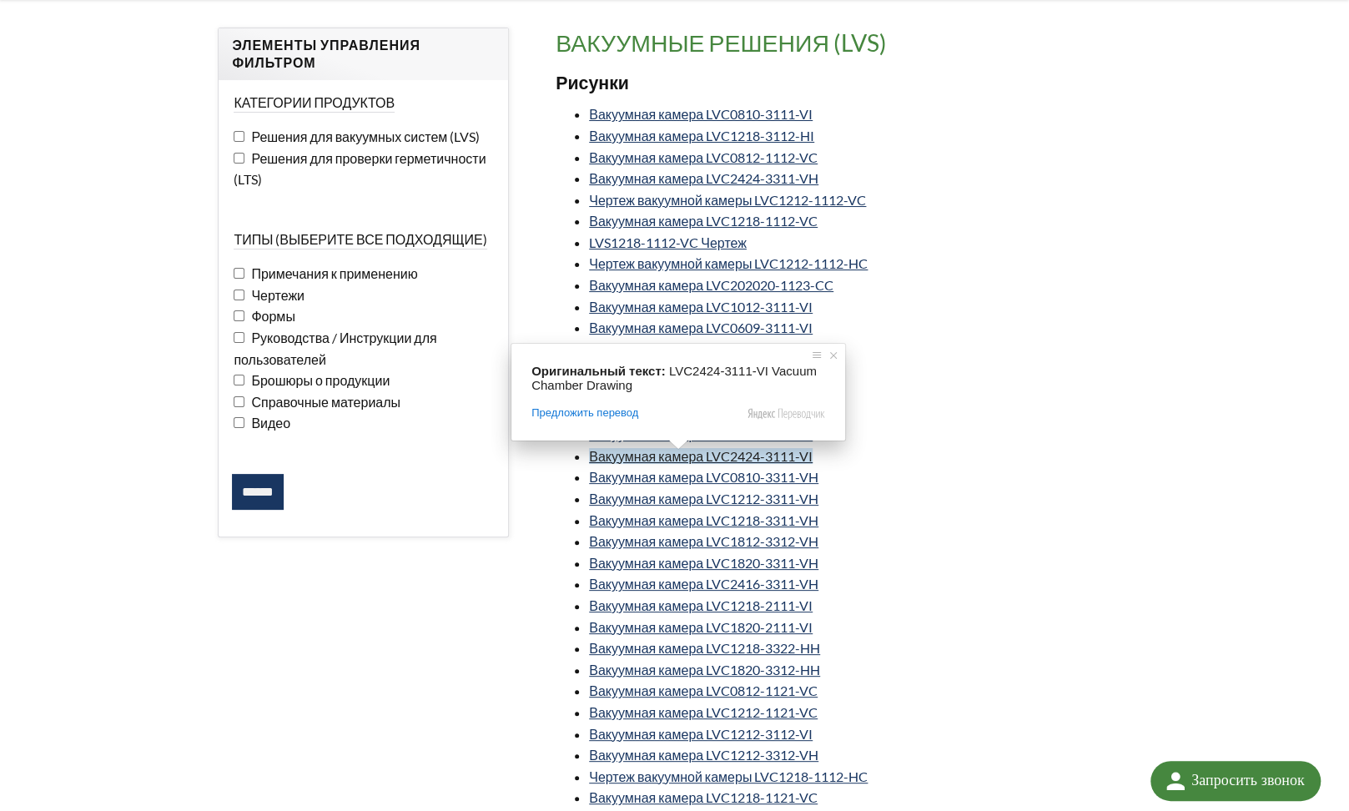
click at [676, 458] on ya-tr-span "Вакуумная камера LVC2424-3111-VI" at bounding box center [701, 456] width 224 height 16
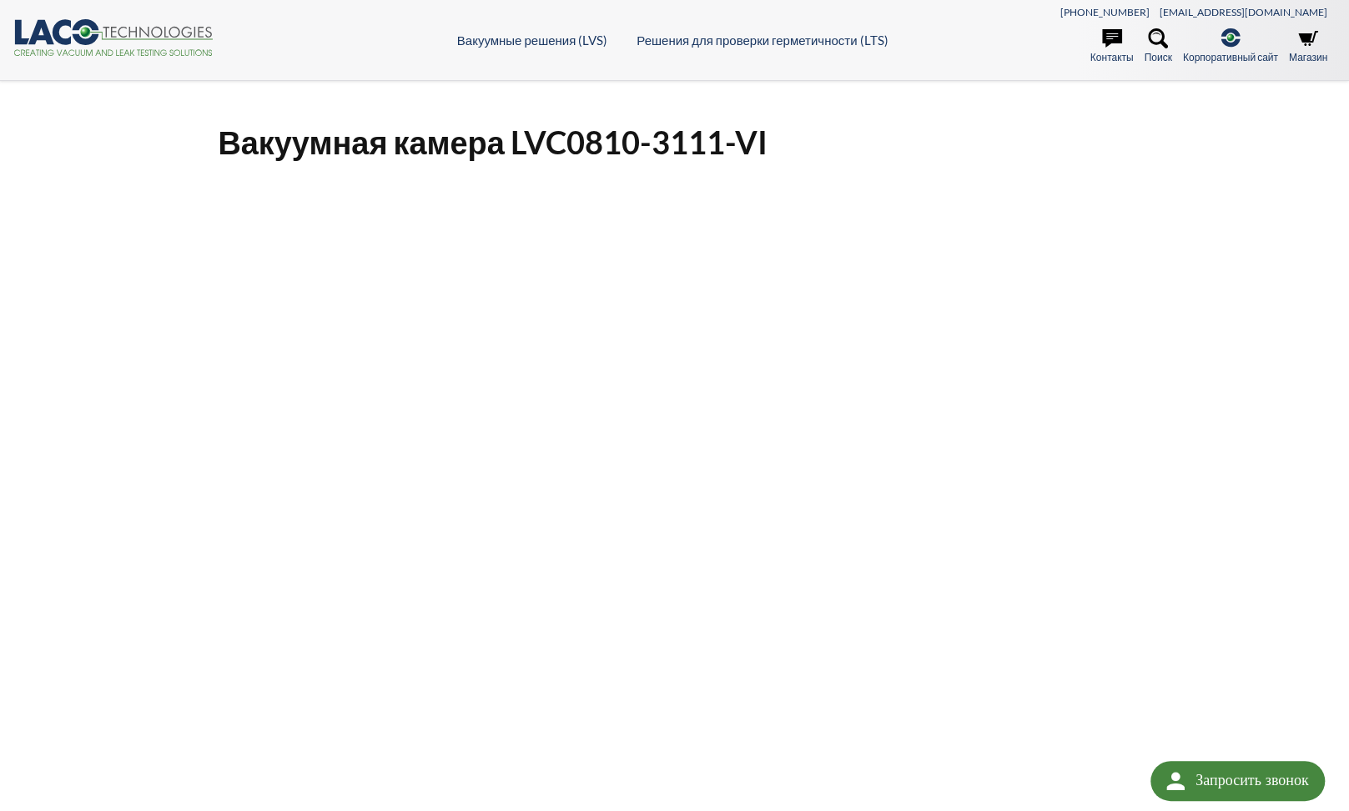
select select "Язык виджета Google Переводчика"
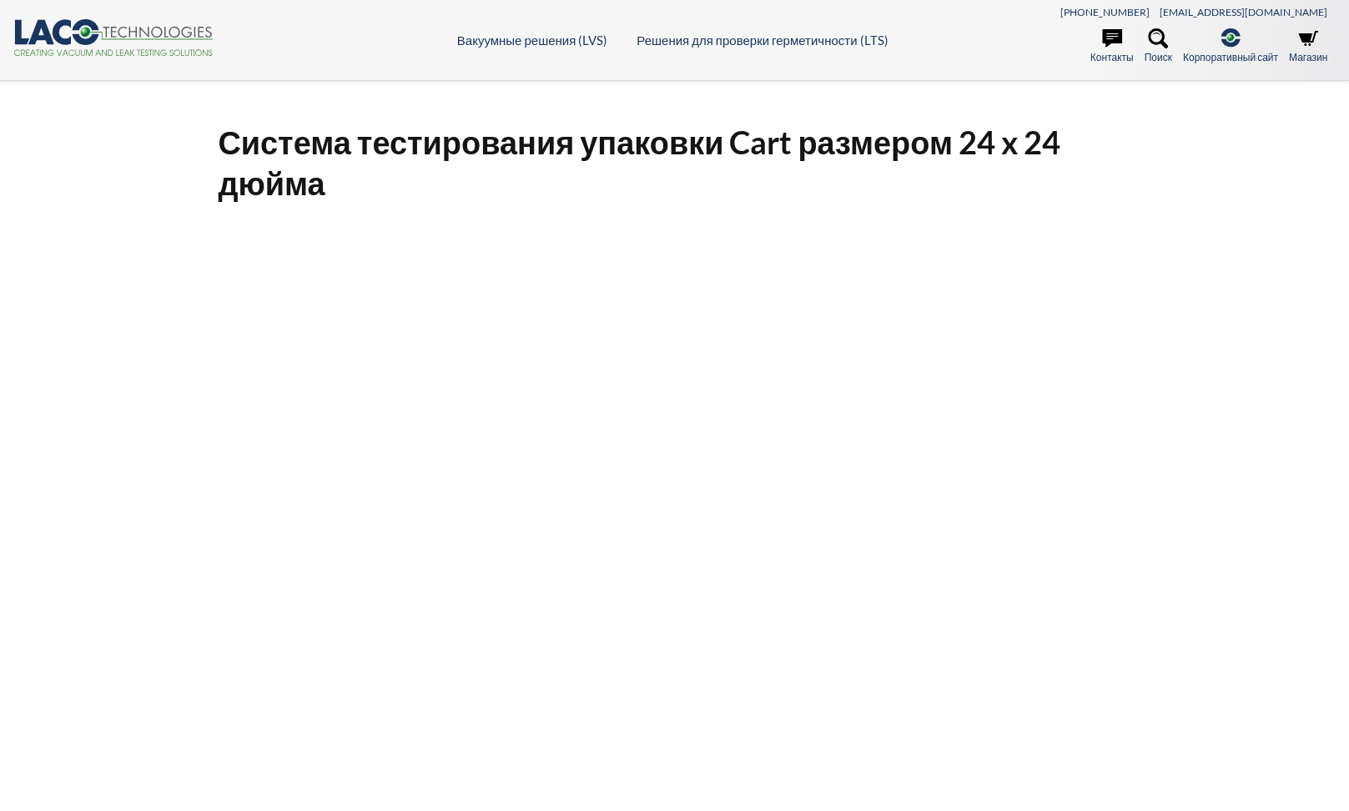
select select "Язык виджета Google Переводчика"
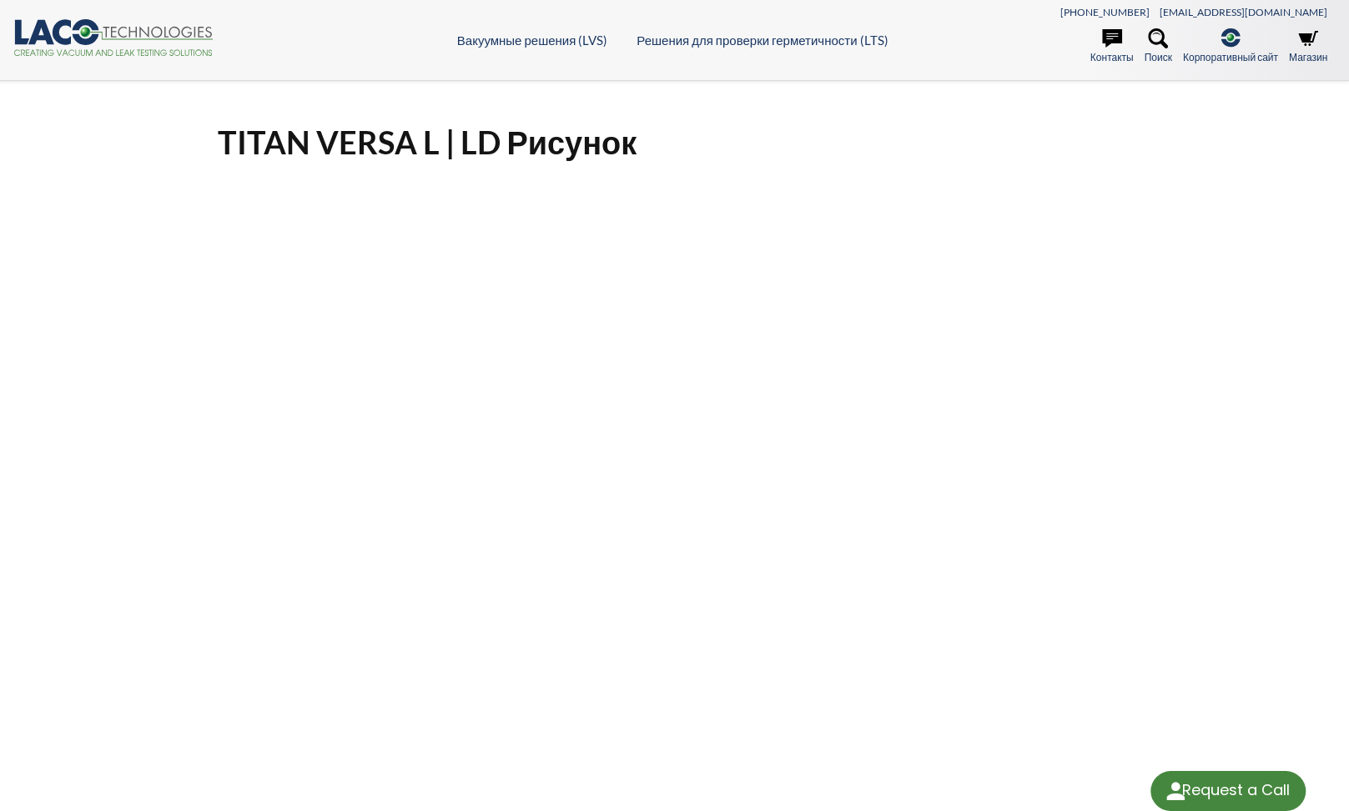
select select "Язык виджета Google Переводчика"
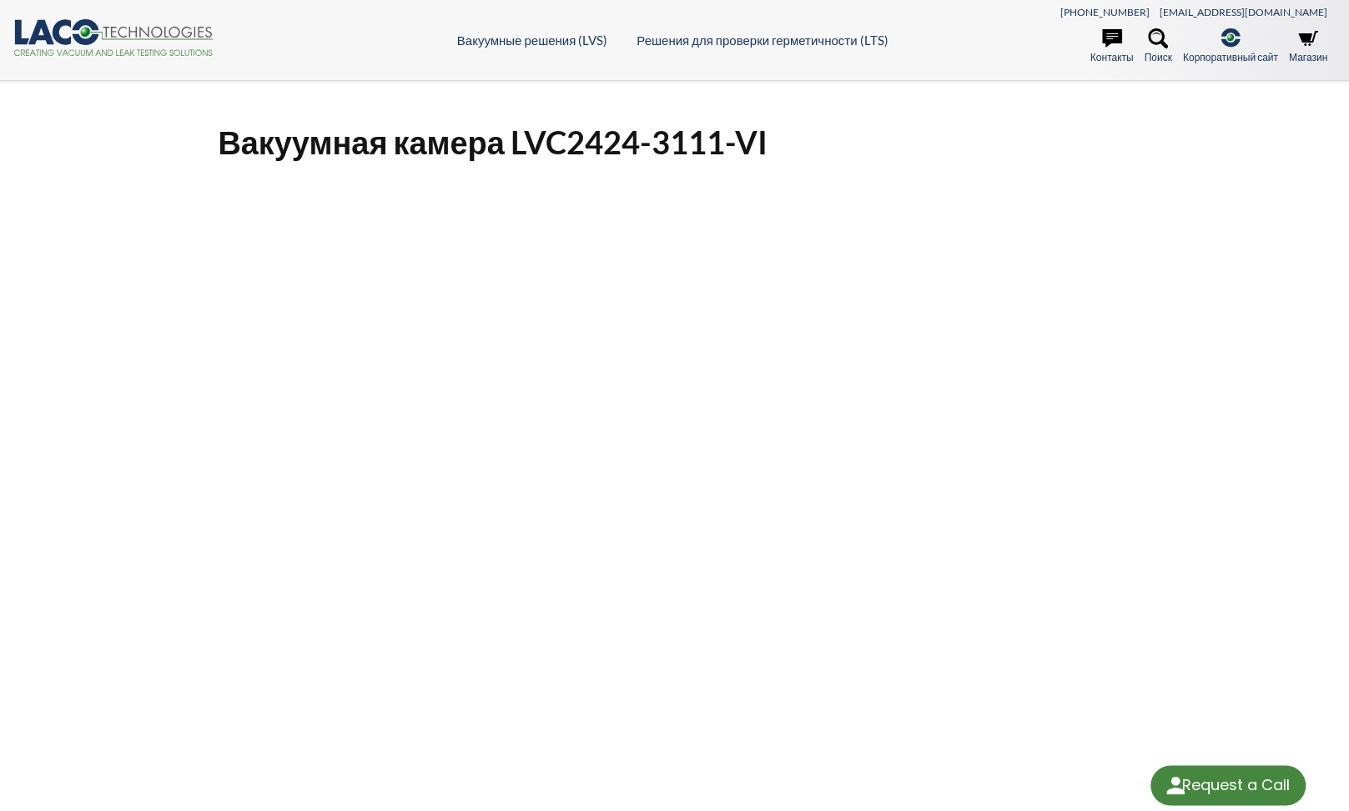
select select "Язык виджета Google Переводчика"
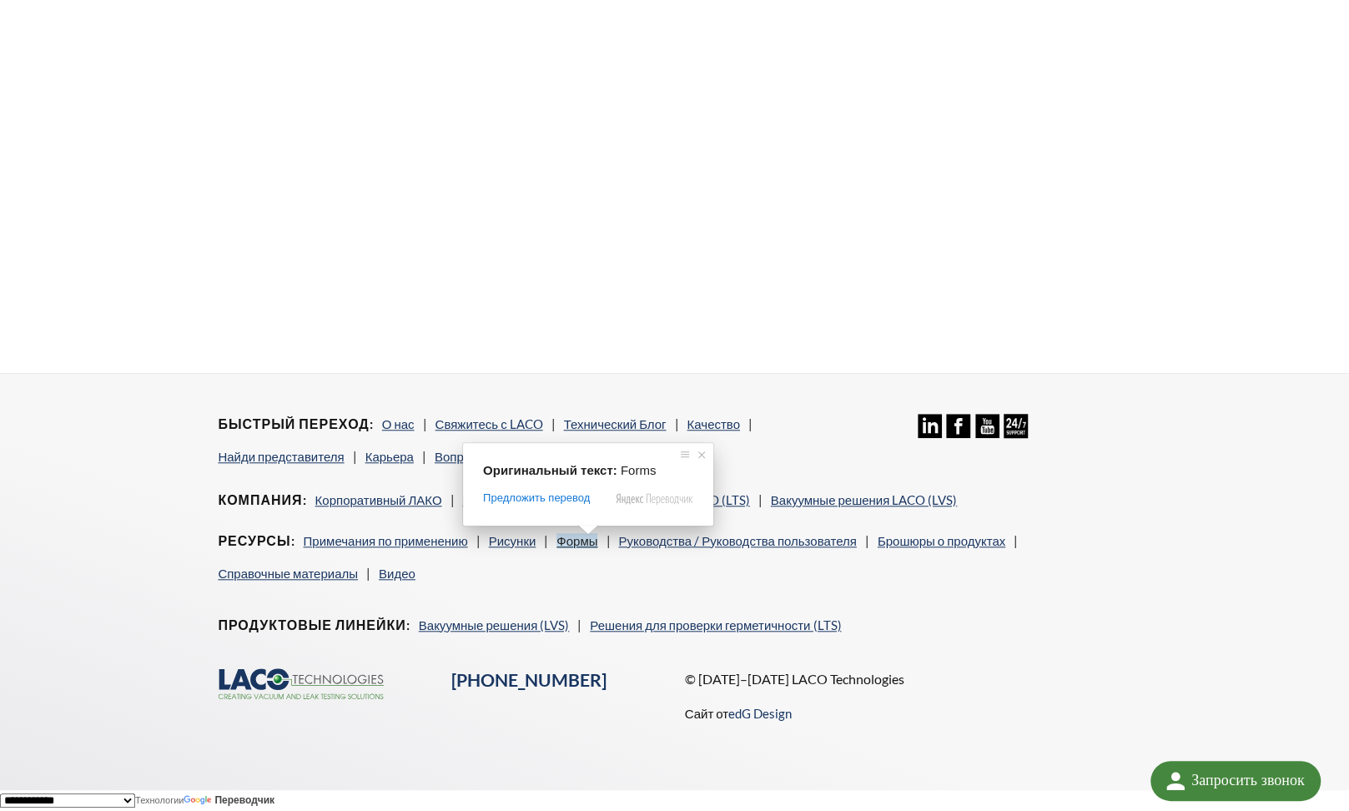
scroll to position [682, 0]
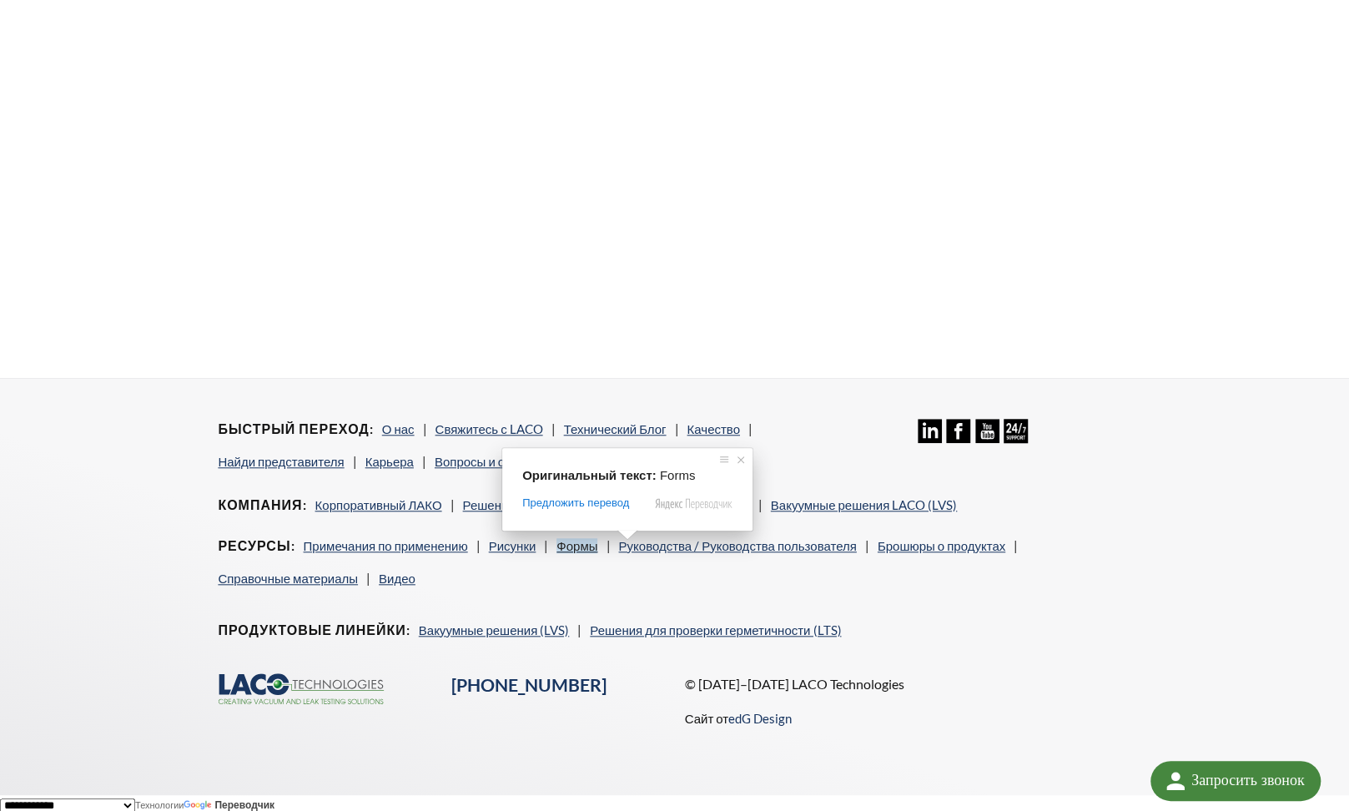
click at [597, 538] on ya-tr-span "Формы" at bounding box center [576, 545] width 41 height 15
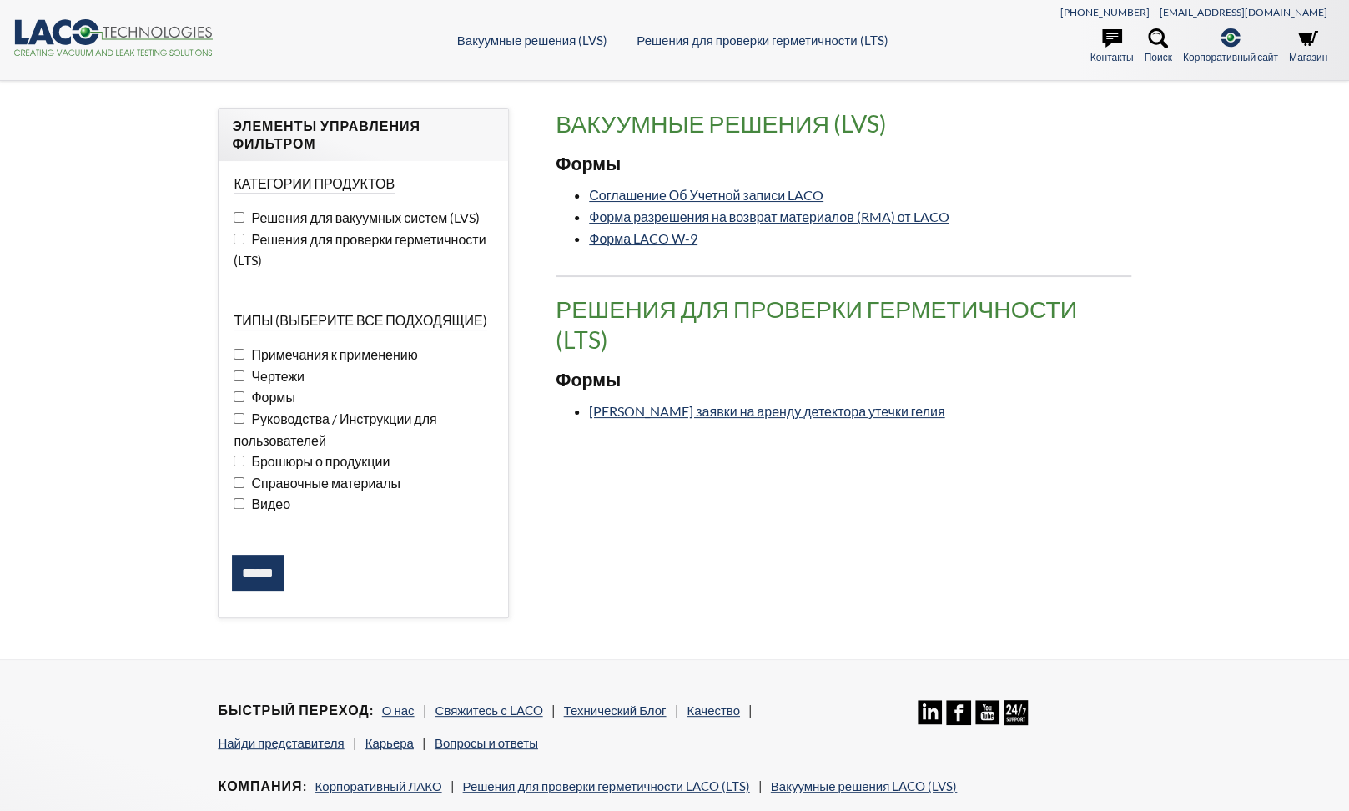
select select "Язык виджета Google Переводчика"
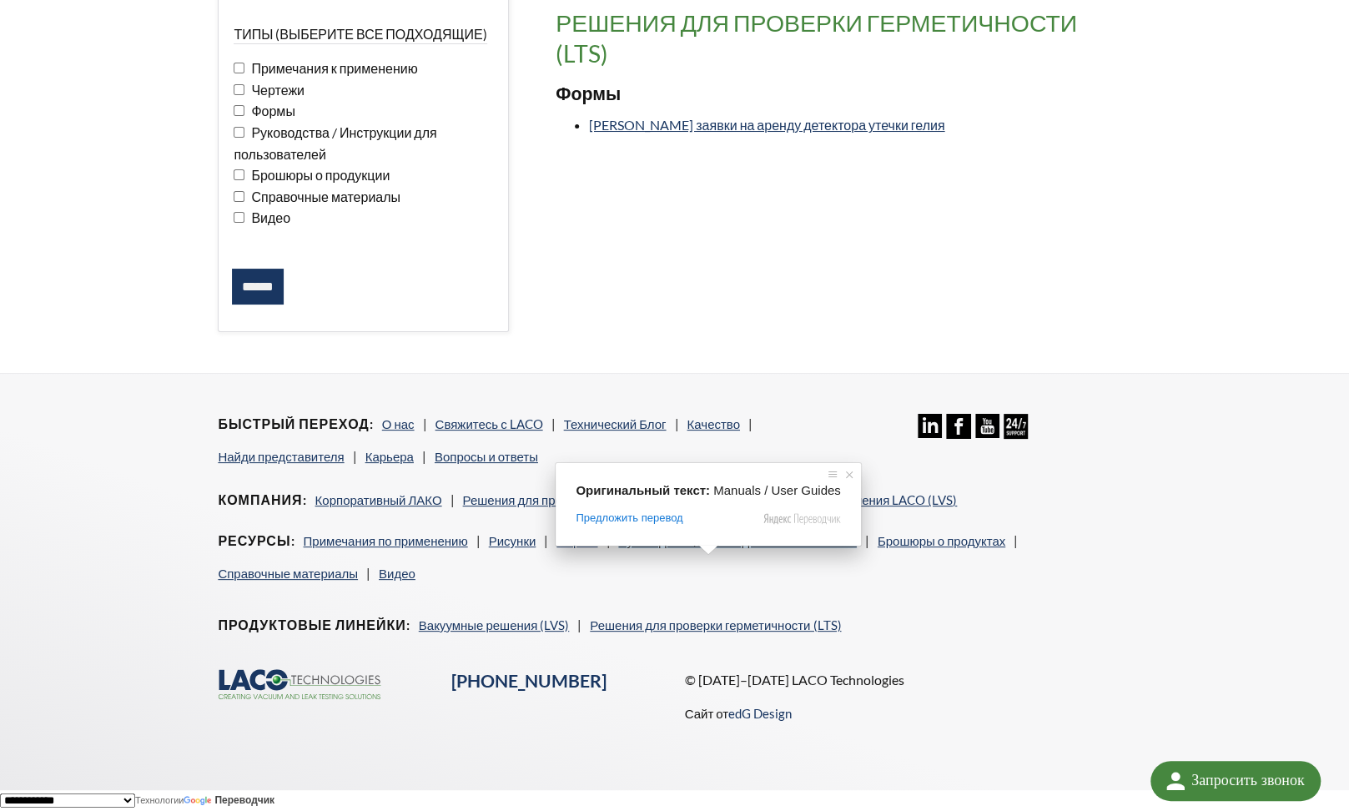
click at [713, 545] on ya-tr-span "Руководства / Руководства пользователя" at bounding box center [737, 540] width 238 height 15
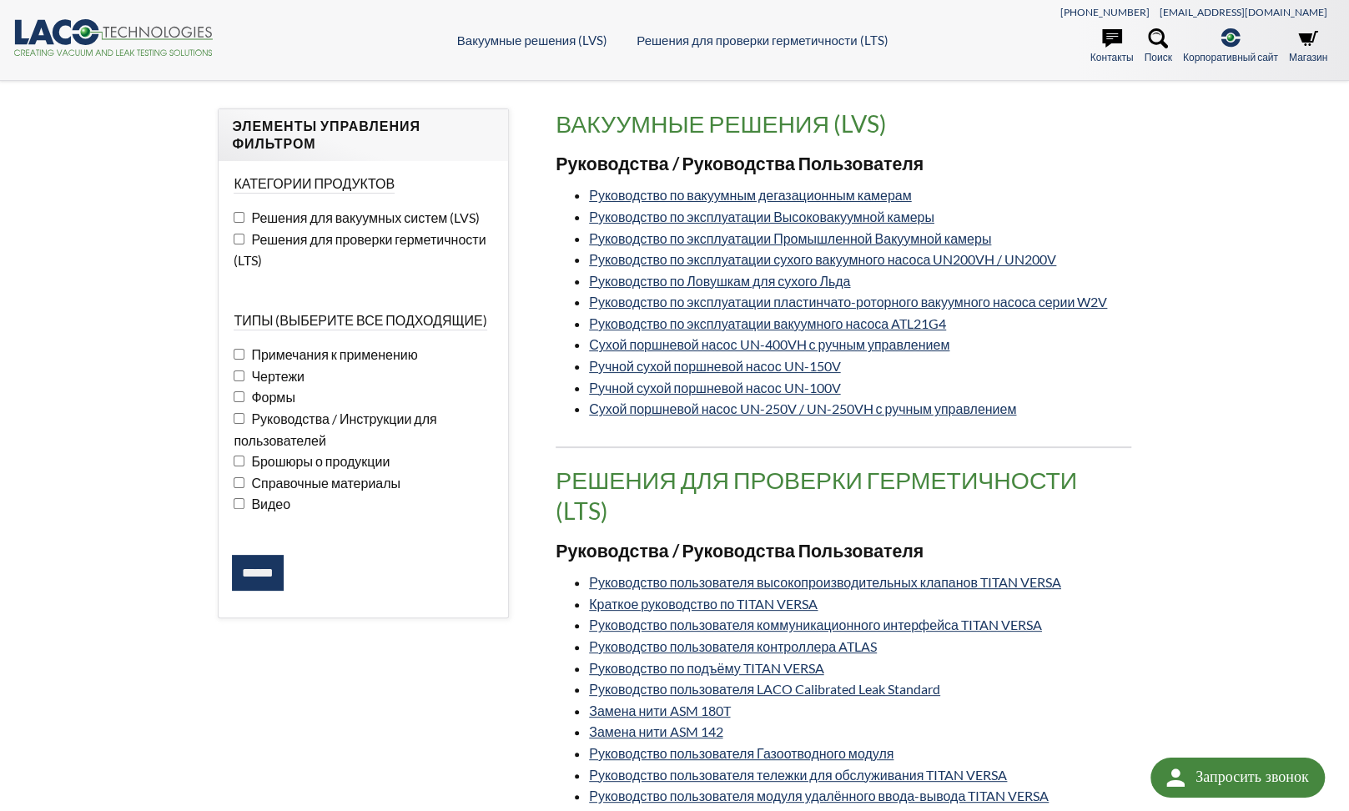
select select "Язык виджета Google Переводчика"
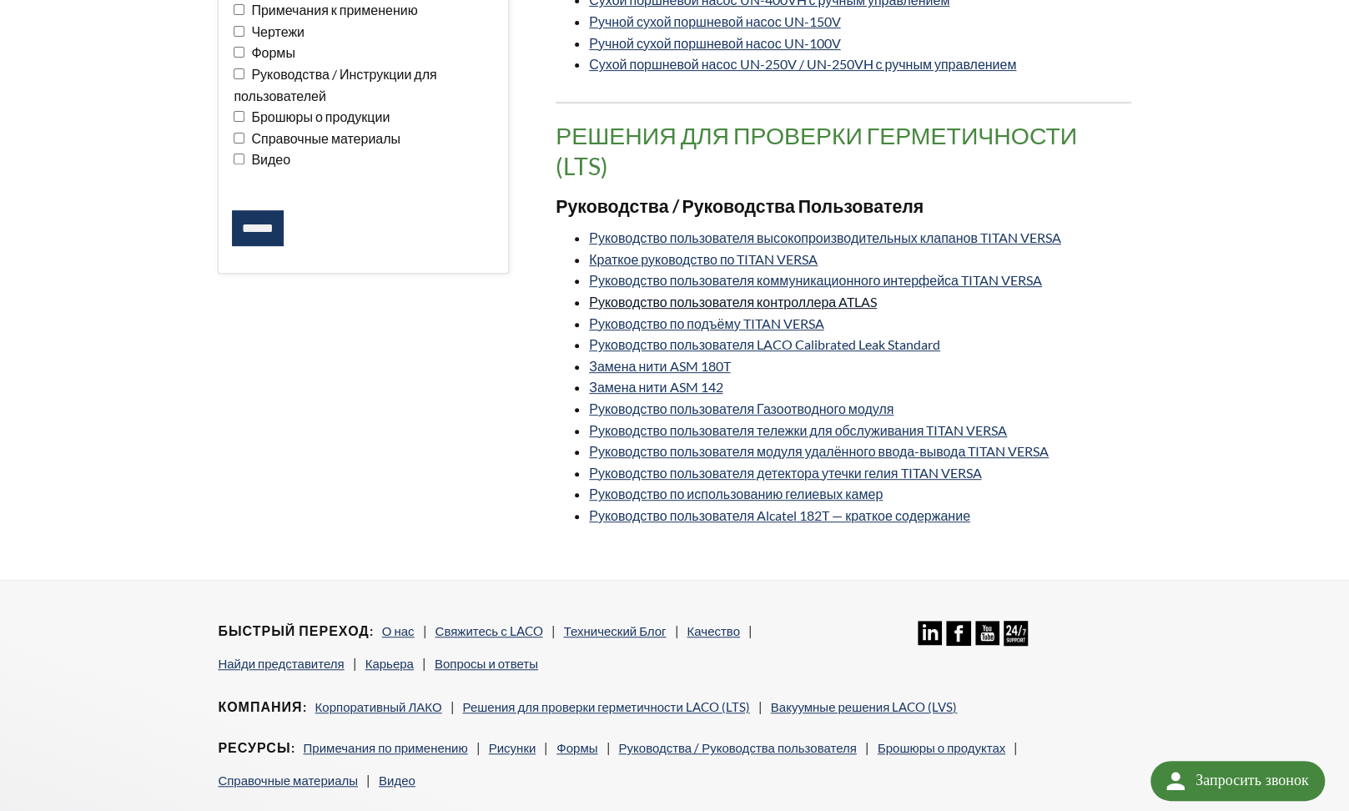
scroll to position [345, 0]
click at [1082, 397] on li "Замена нити ASM 142" at bounding box center [860, 386] width 542 height 22
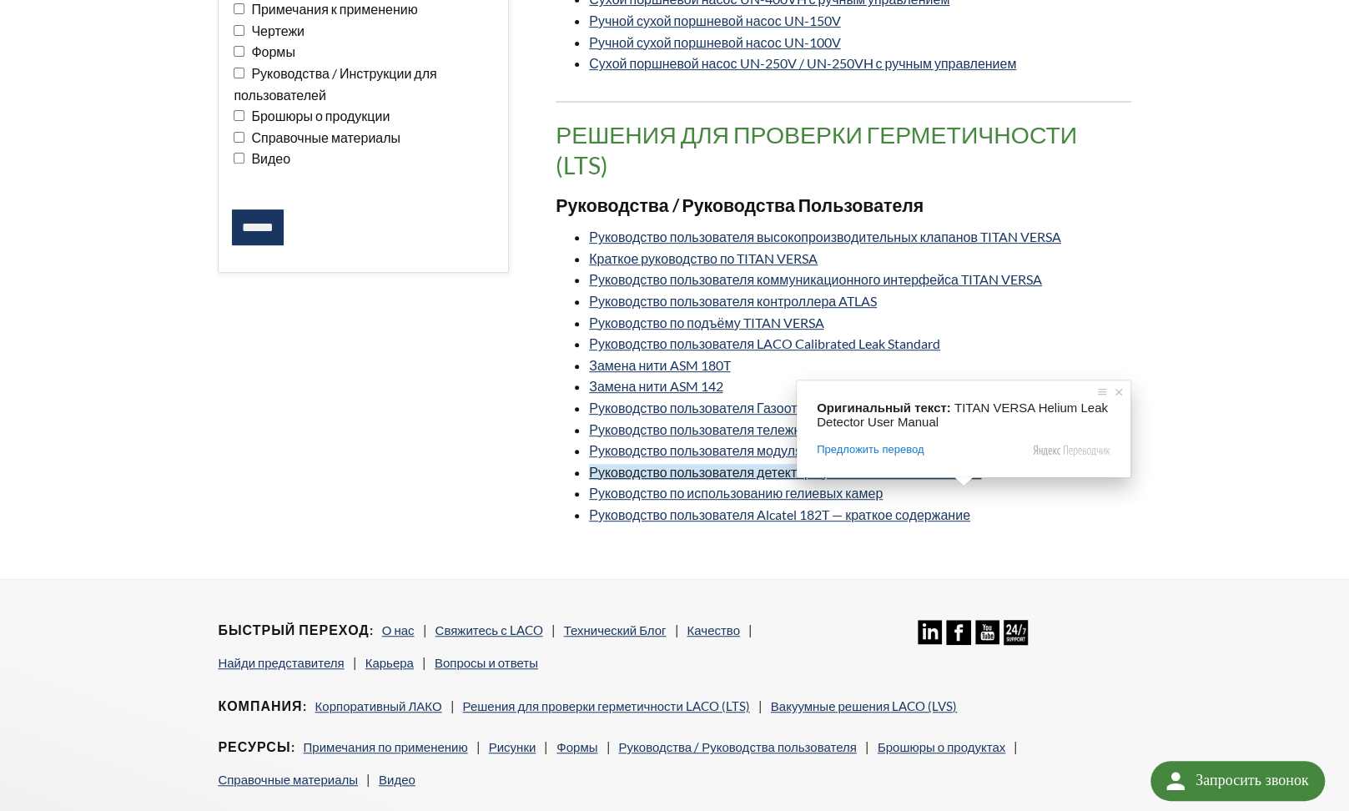
click at [840, 480] on ya-tr-span "Руководство пользователя детектора утечки гелия TITAN VERSA" at bounding box center [785, 472] width 392 height 16
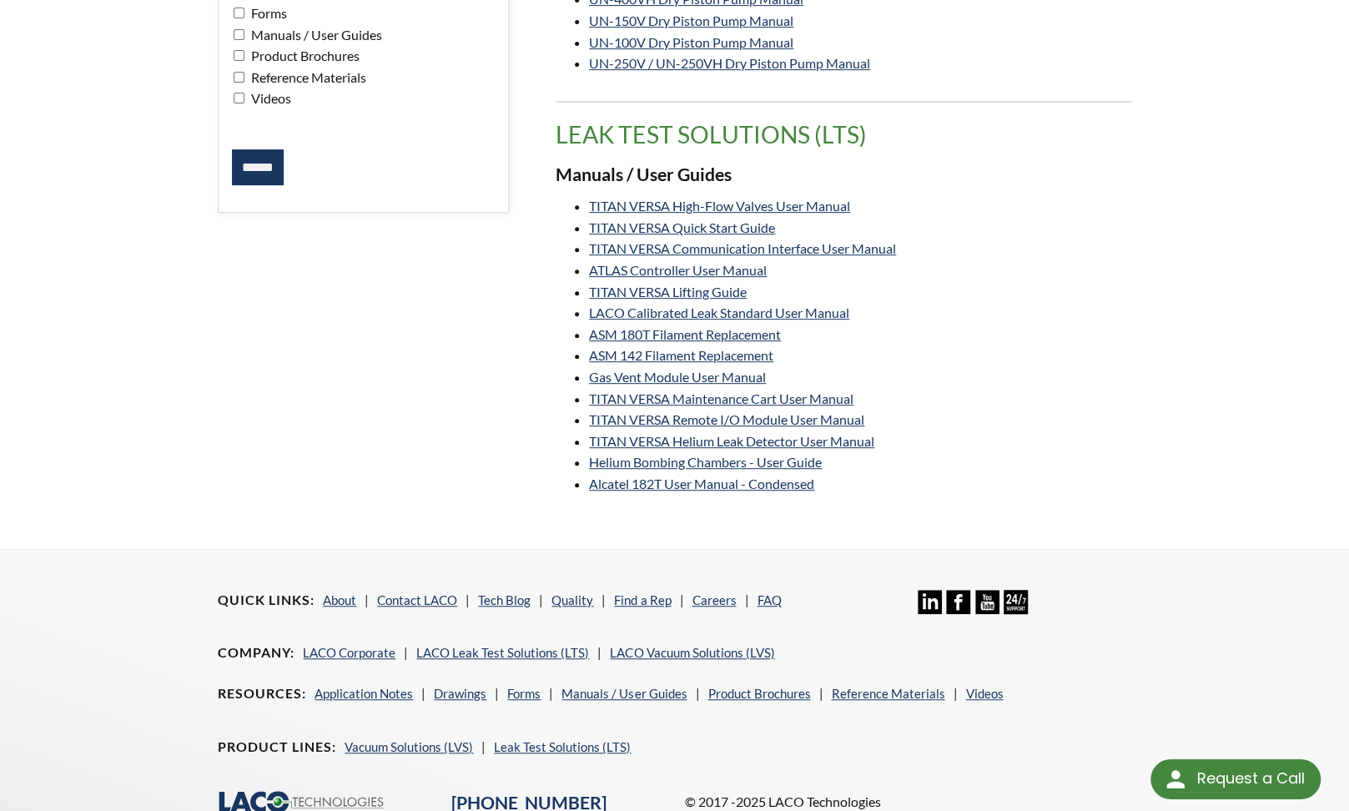
scroll to position [405, 0]
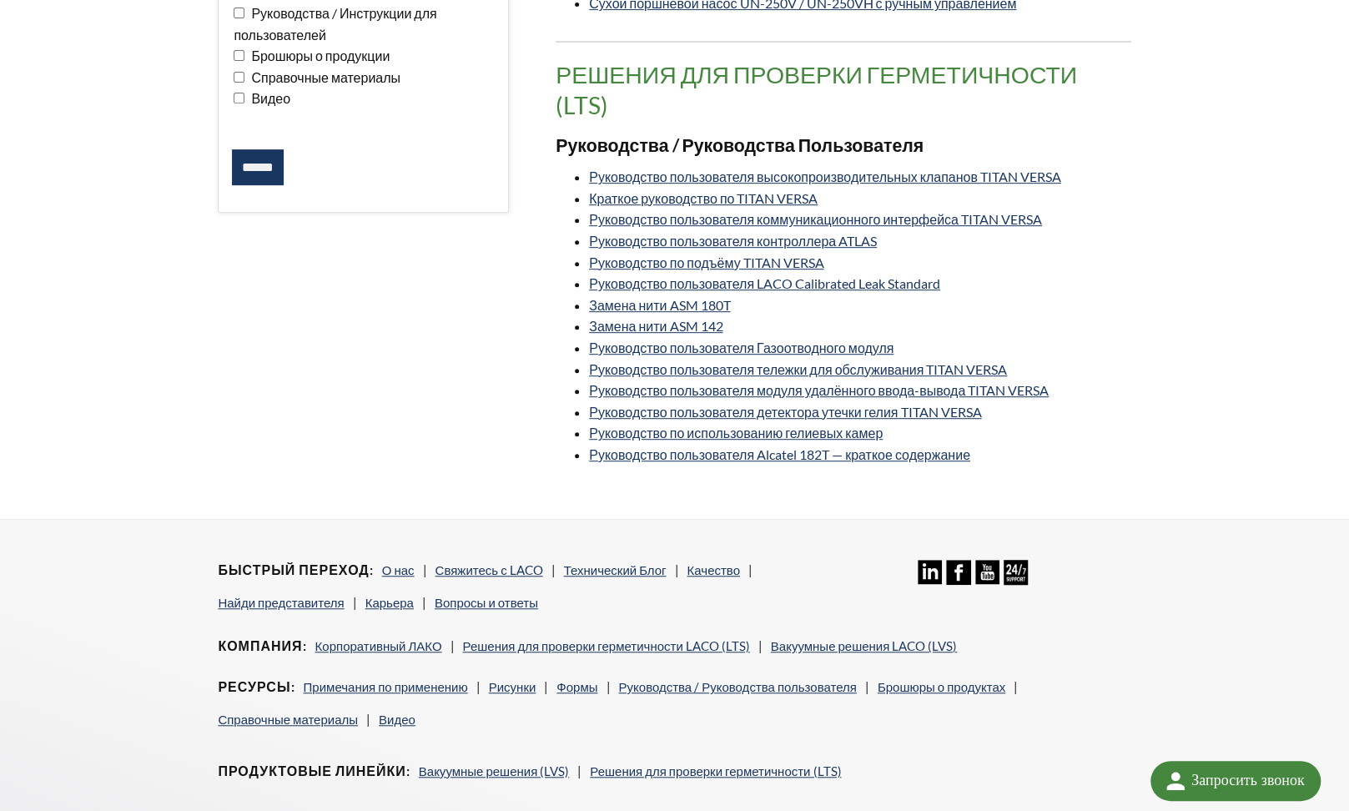
select select "Язык виджета Google Переводчика"
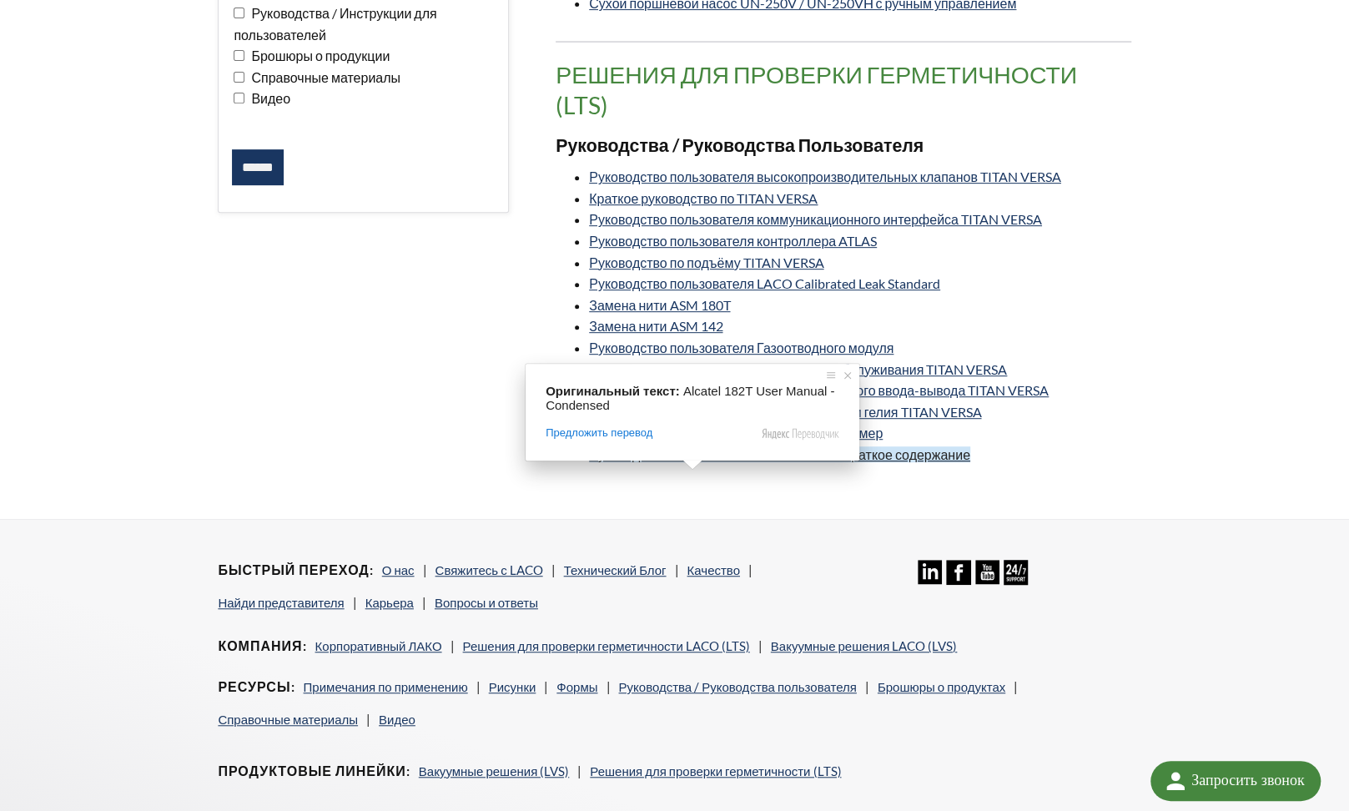
click at [729, 462] on ya-tr-span "Руководство пользователя Alcatel 182T — краткое содержание" at bounding box center [779, 454] width 381 height 16
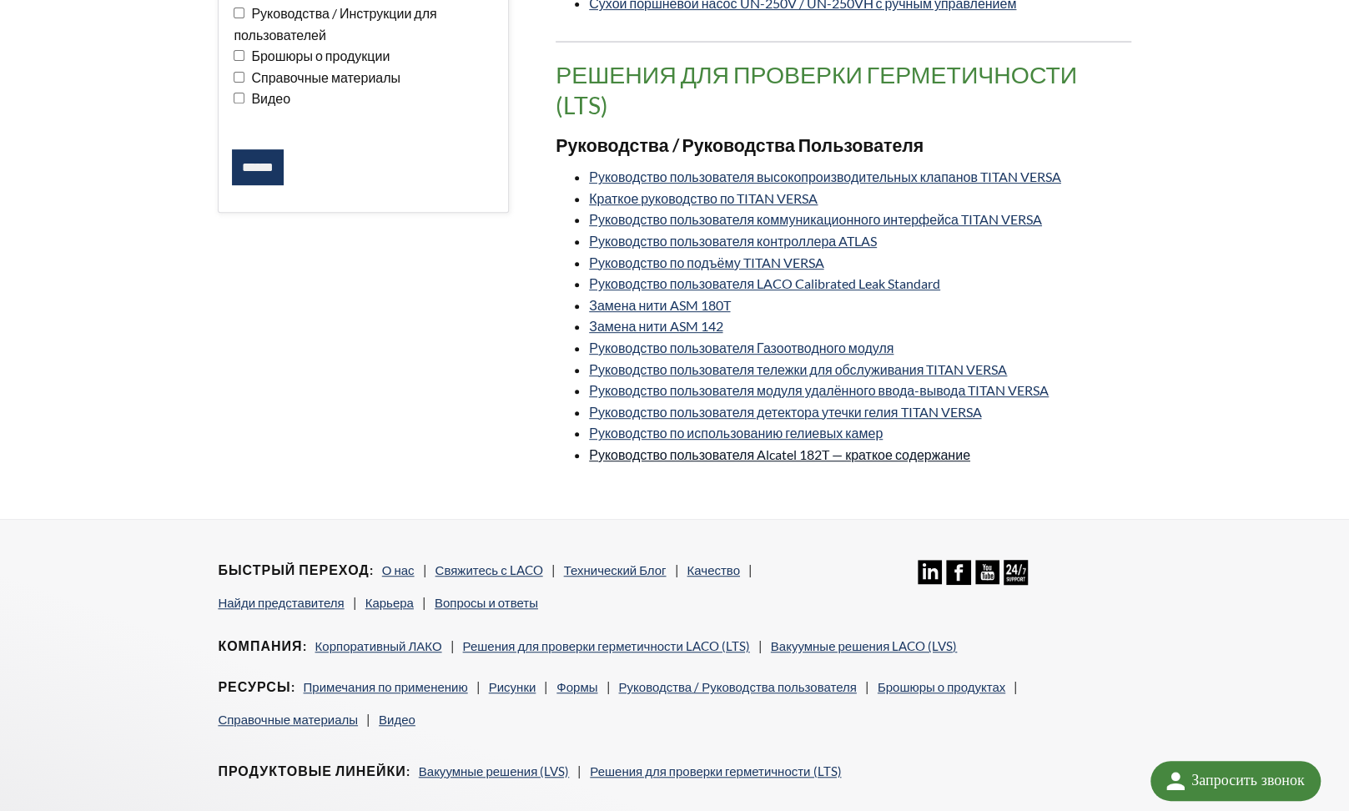
scroll to position [345, 0]
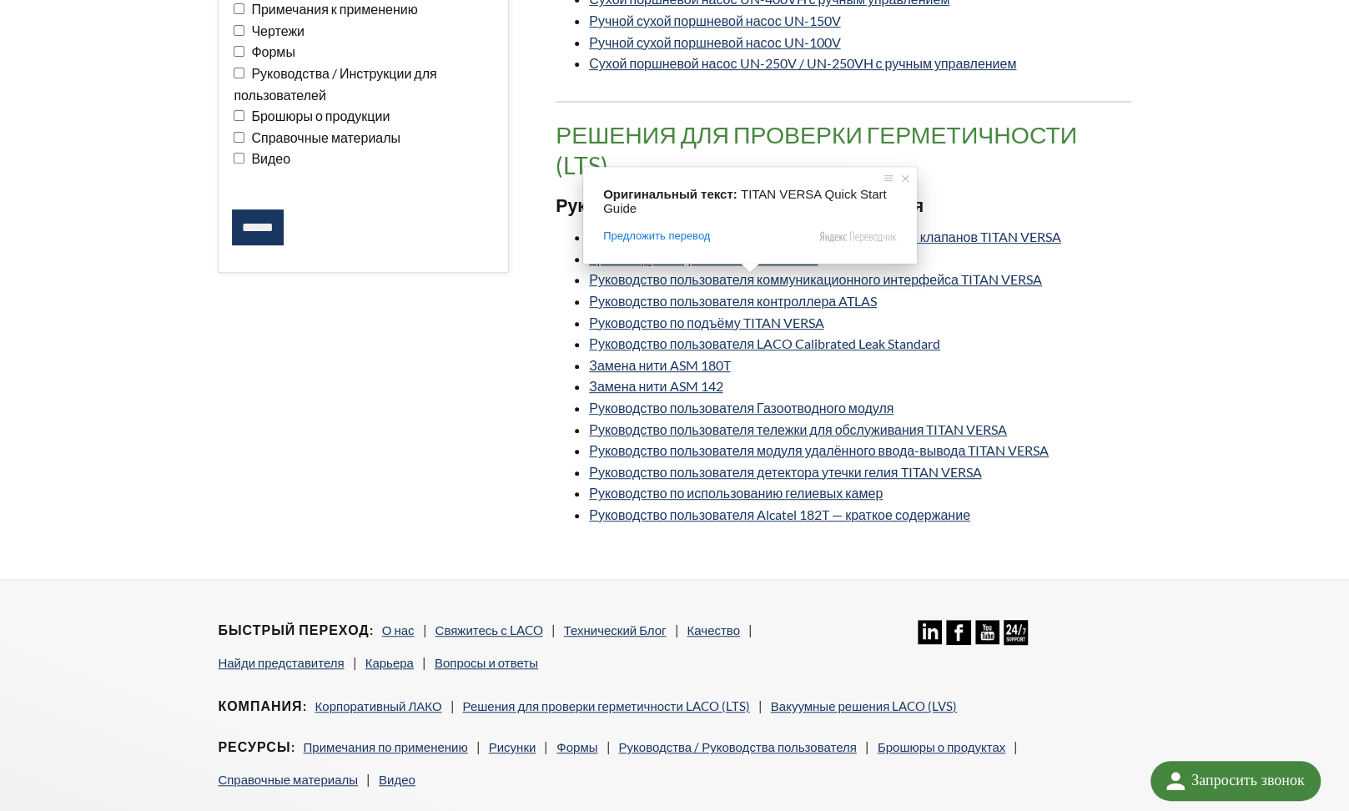
click at [722, 266] on ya-tr-span "Краткое руководство по TITAN VERSA" at bounding box center [703, 258] width 229 height 16
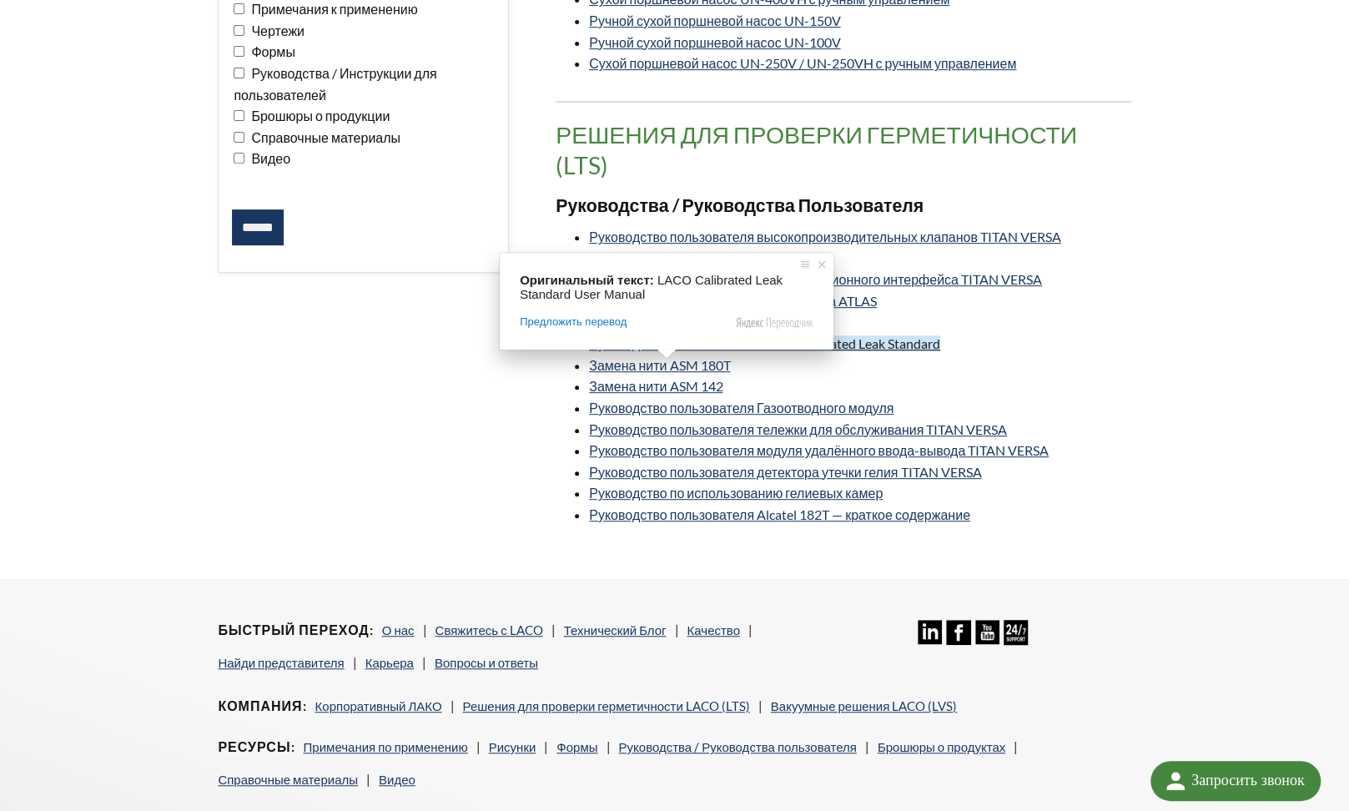
click at [662, 351] on ya-tr-span "Руководство пользователя LACO Calibrated Leak Standard" at bounding box center [764, 343] width 351 height 16
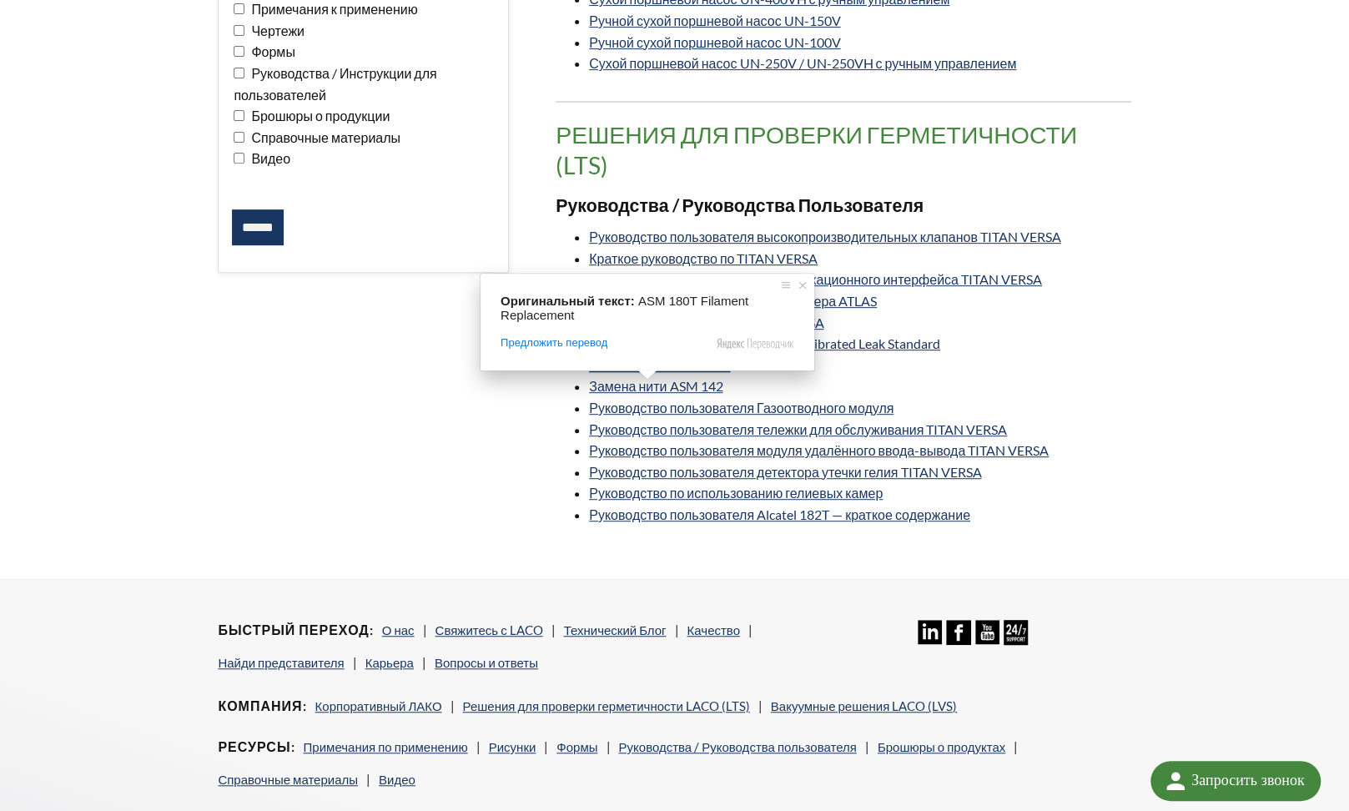
click at [641, 373] on ya-tr-span "Замена нити ASM 180T" at bounding box center [659, 365] width 141 height 16
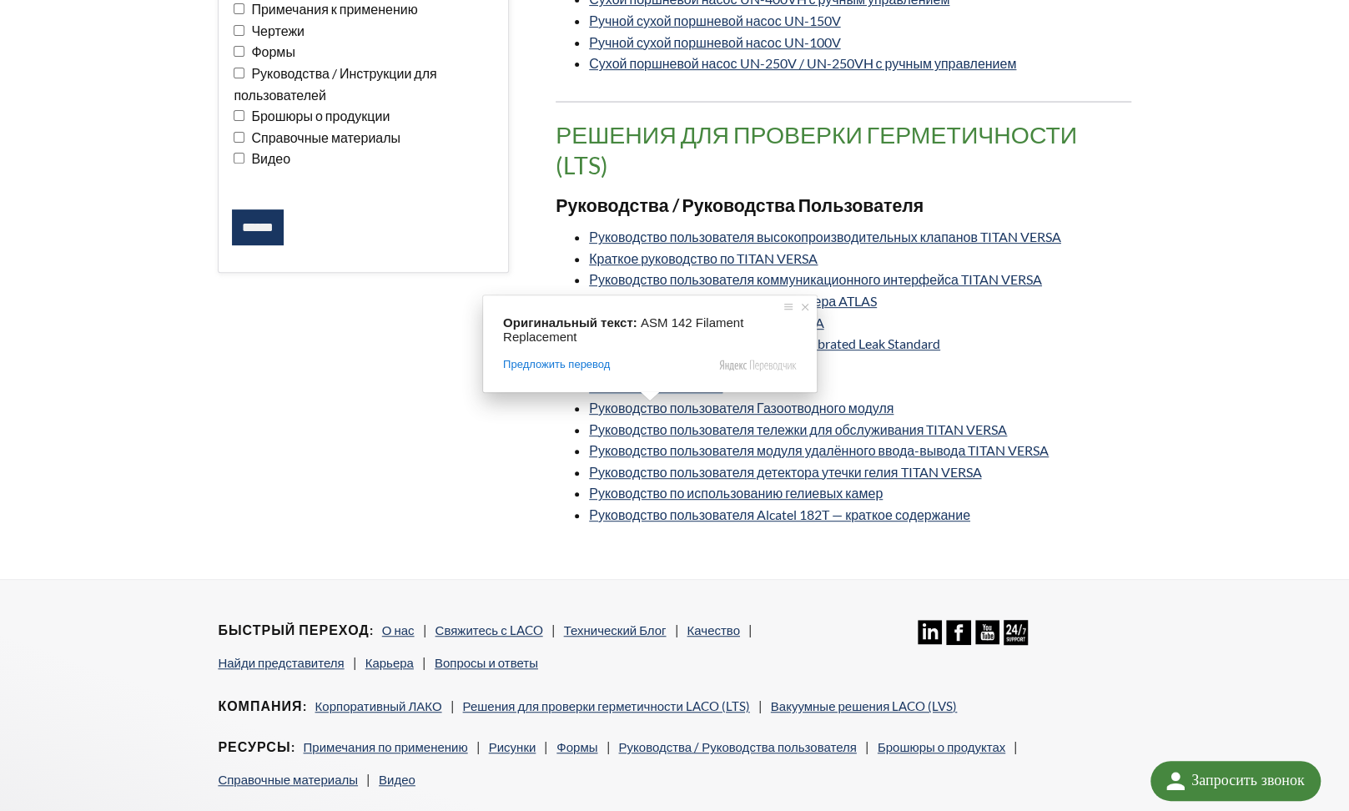
click at [652, 400] on span at bounding box center [650, 396] width 22 height 10
click at [654, 394] on ya-tr-span "Замена нити ASM 142" at bounding box center [655, 386] width 133 height 16
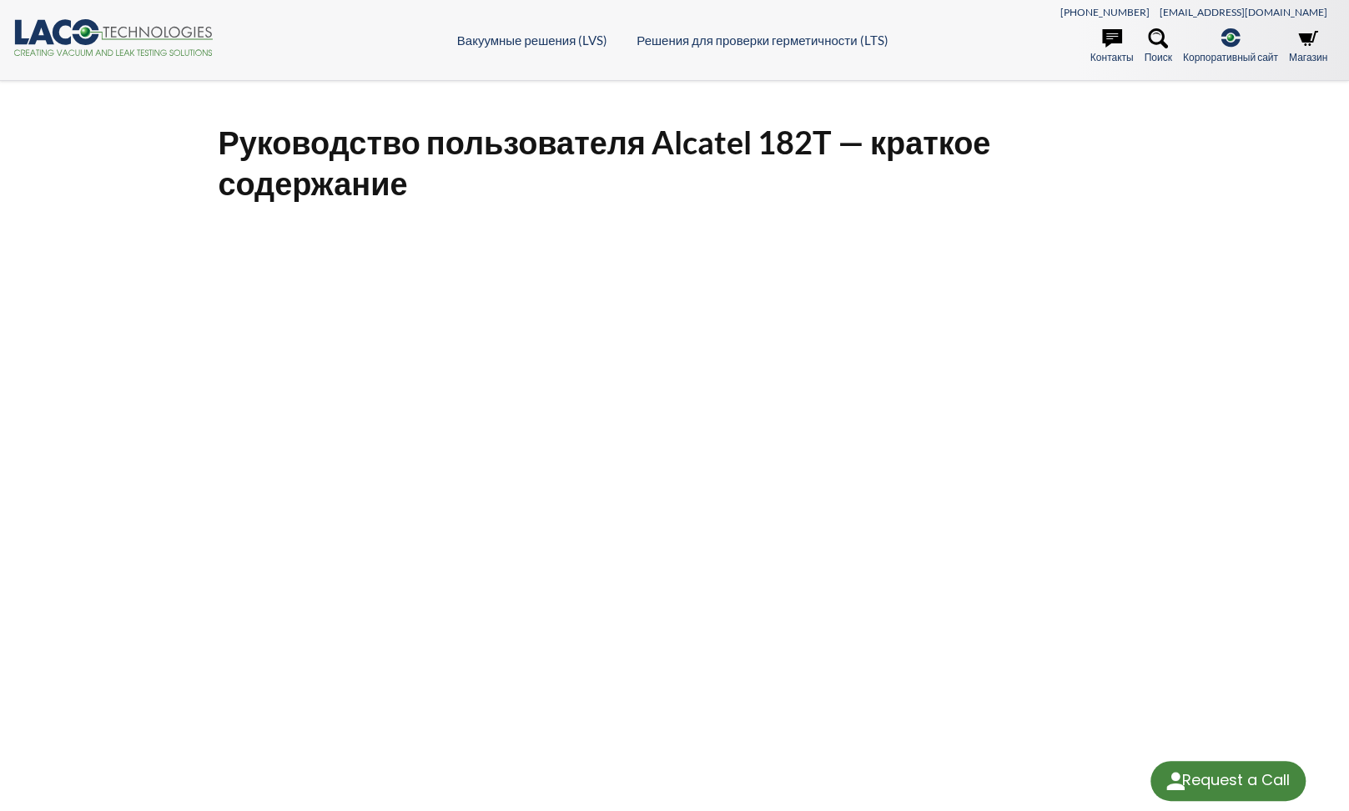
select select "Язык виджета Google Переводчика"
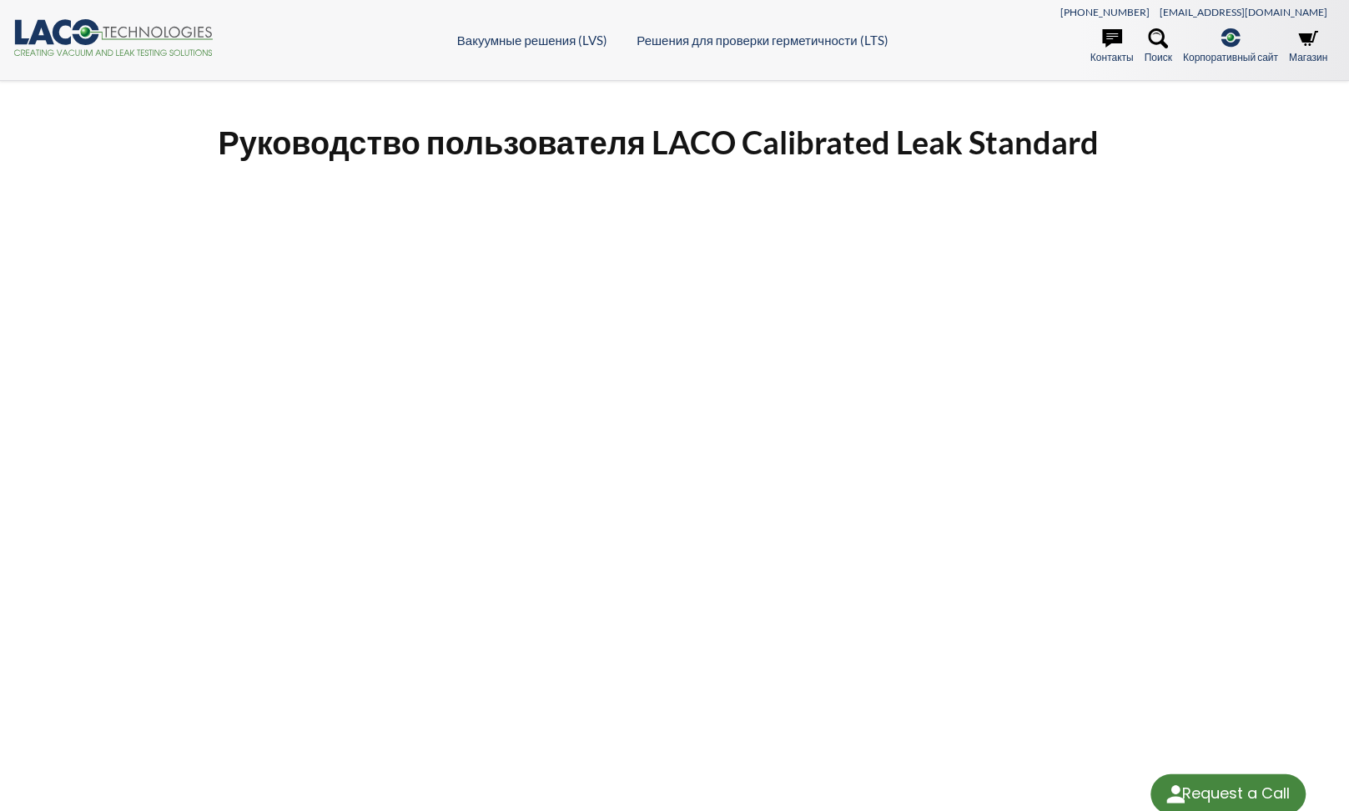
select select "Язык виджета Google Переводчика"
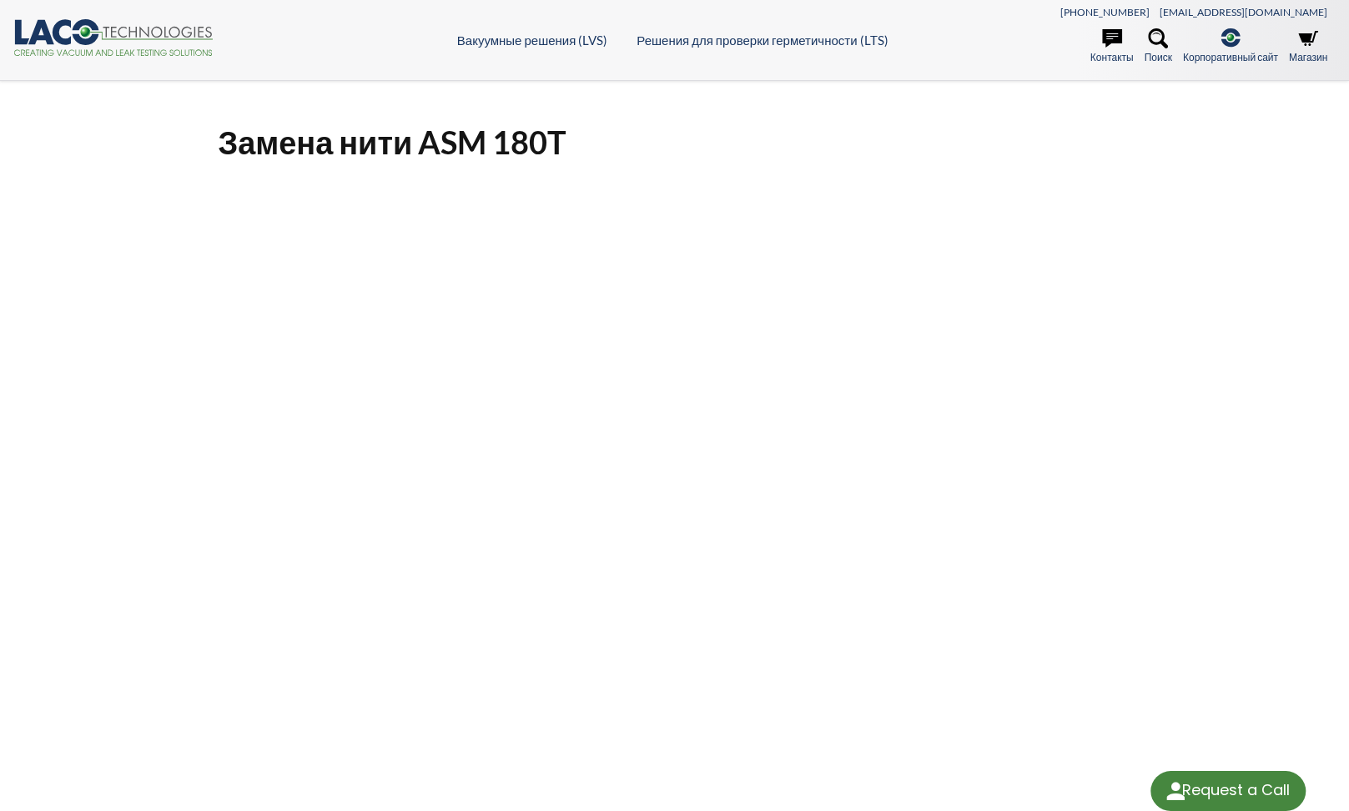
select select "Язык виджета Google Переводчика"
